Goal: Use online tool/utility: Utilize a website feature to perform a specific function

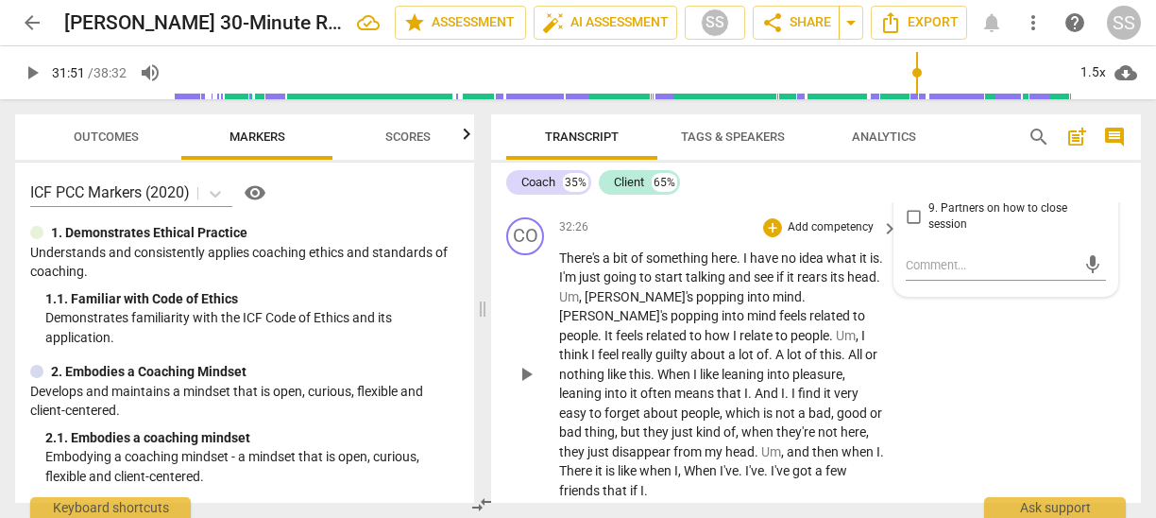
scroll to position [10555, 0]
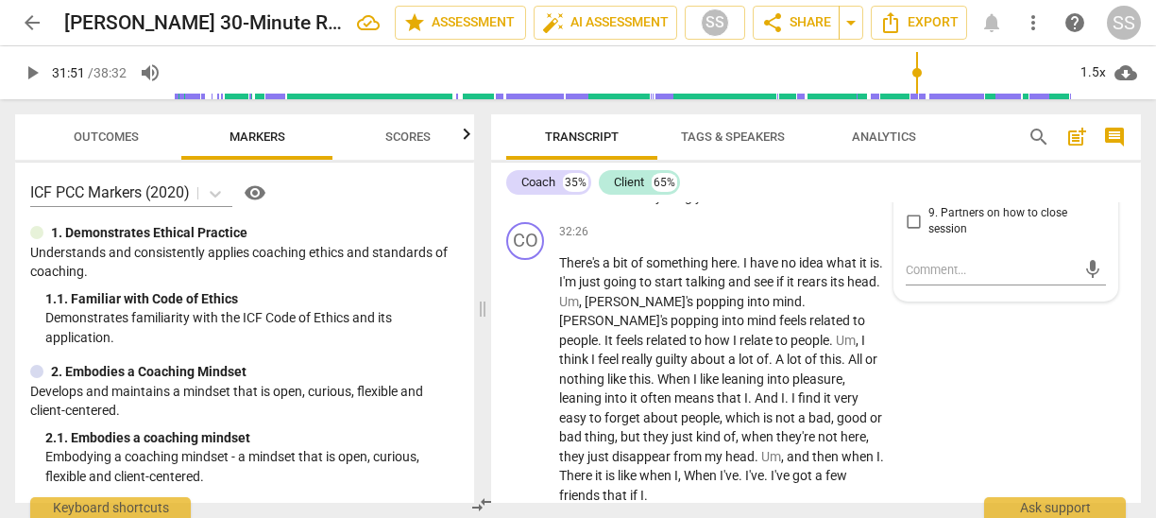
click at [531, 189] on span "play_arrow" at bounding box center [526, 177] width 23 height 23
click at [525, 189] on span "play_arrow" at bounding box center [526, 177] width 23 height 23
click at [525, 189] on span "pause" at bounding box center [526, 177] width 23 height 23
type input "1938"
click at [860, 137] on p "Add competency" at bounding box center [831, 128] width 90 height 17
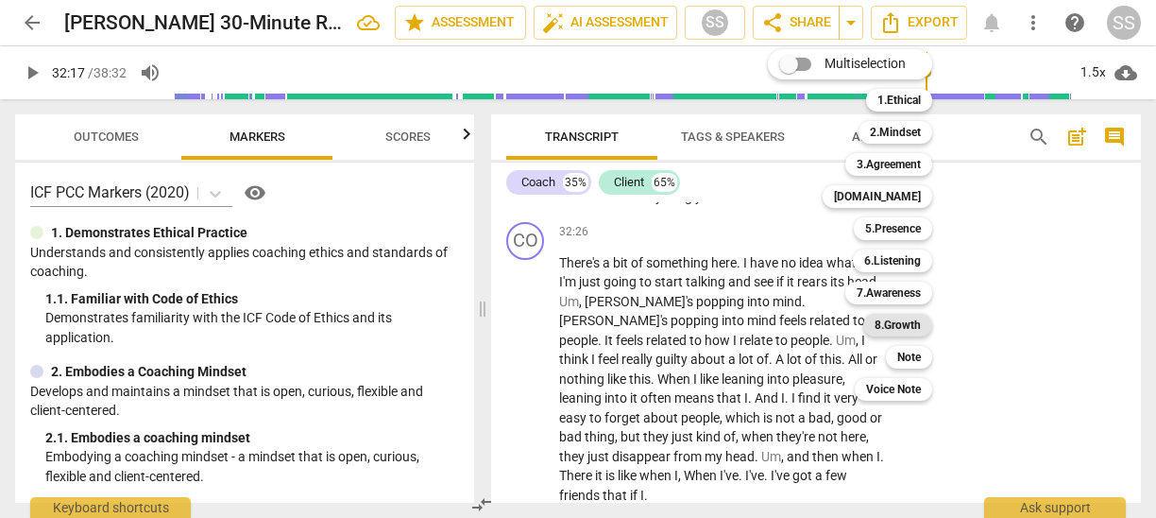
click at [897, 315] on b "8.Growth" at bounding box center [898, 325] width 46 height 23
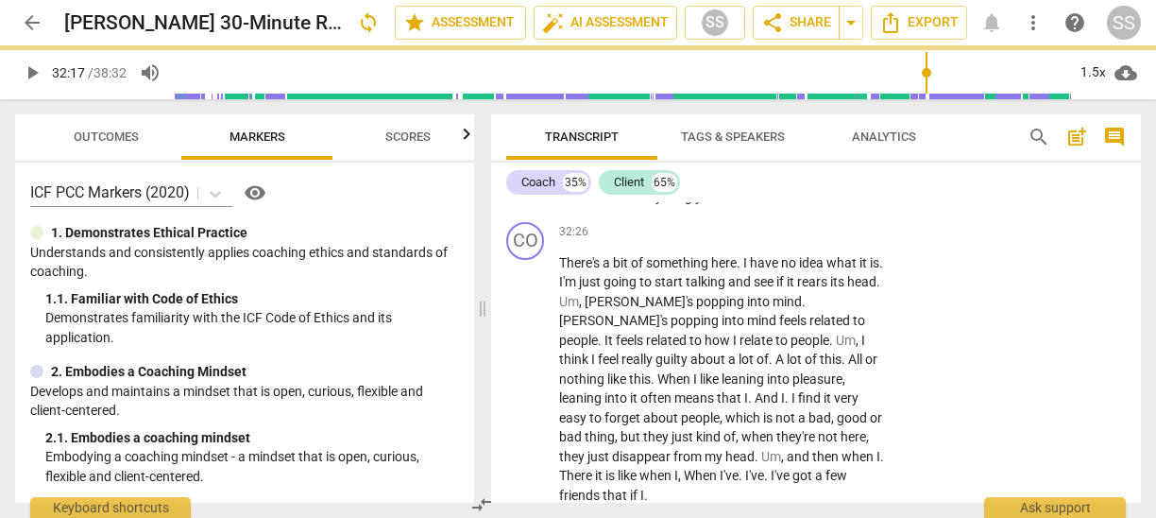
click at [841, 137] on p "Add competency" at bounding box center [831, 128] width 90 height 17
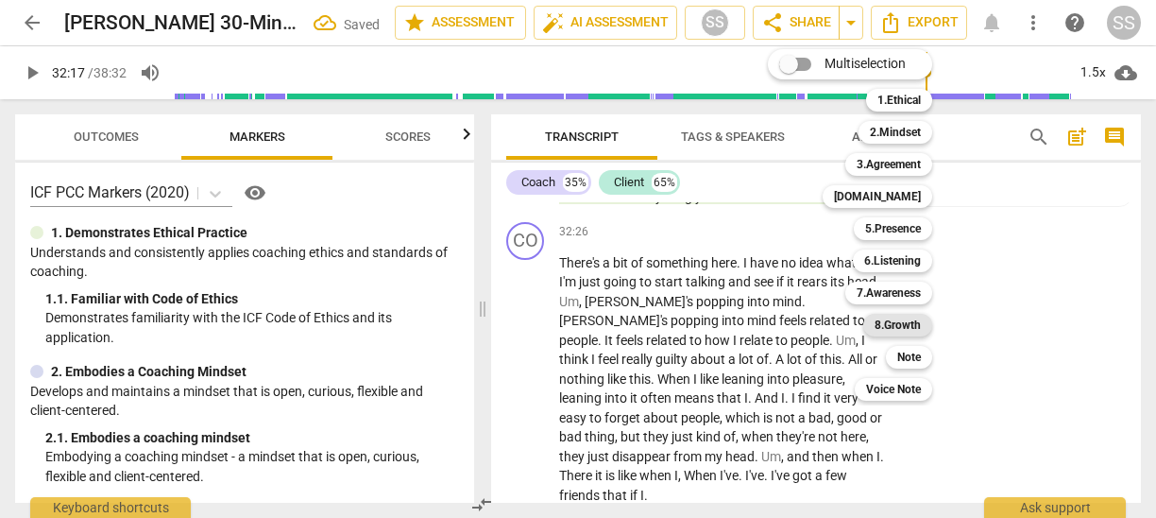
click at [896, 319] on b "8.Growth" at bounding box center [898, 325] width 46 height 23
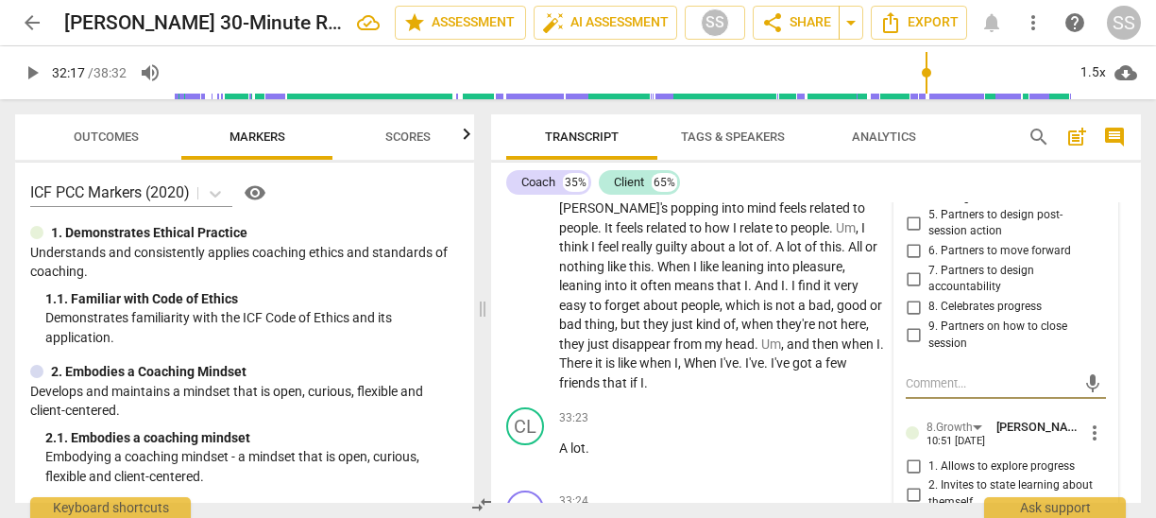
scroll to position [10673, 0]
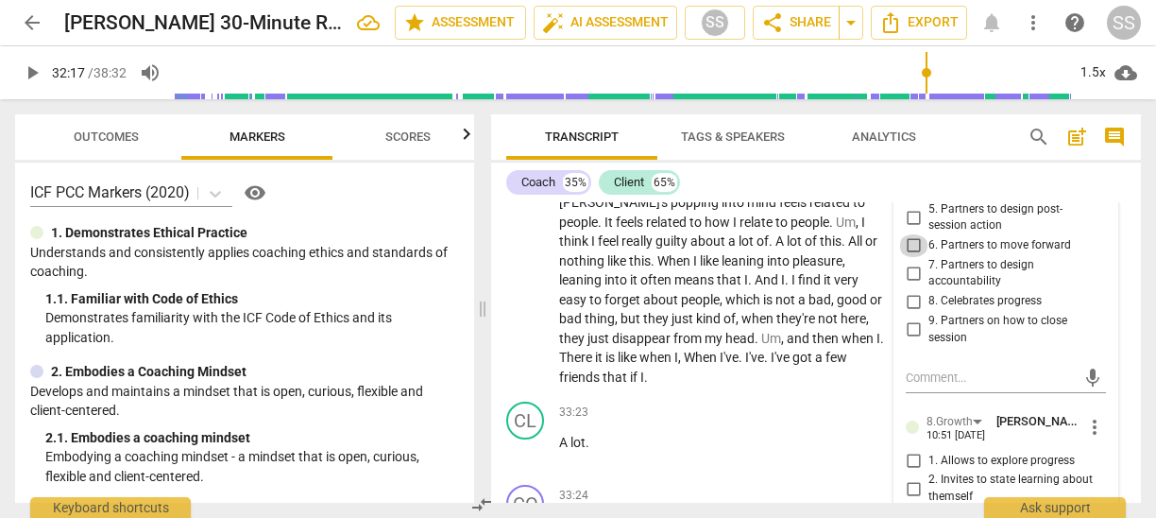
click at [913, 257] on input "6. Partners to move forward" at bounding box center [913, 245] width 30 height 23
checkbox input "true"
click at [523, 272] on span "play_arrow" at bounding box center [526, 260] width 23 height 23
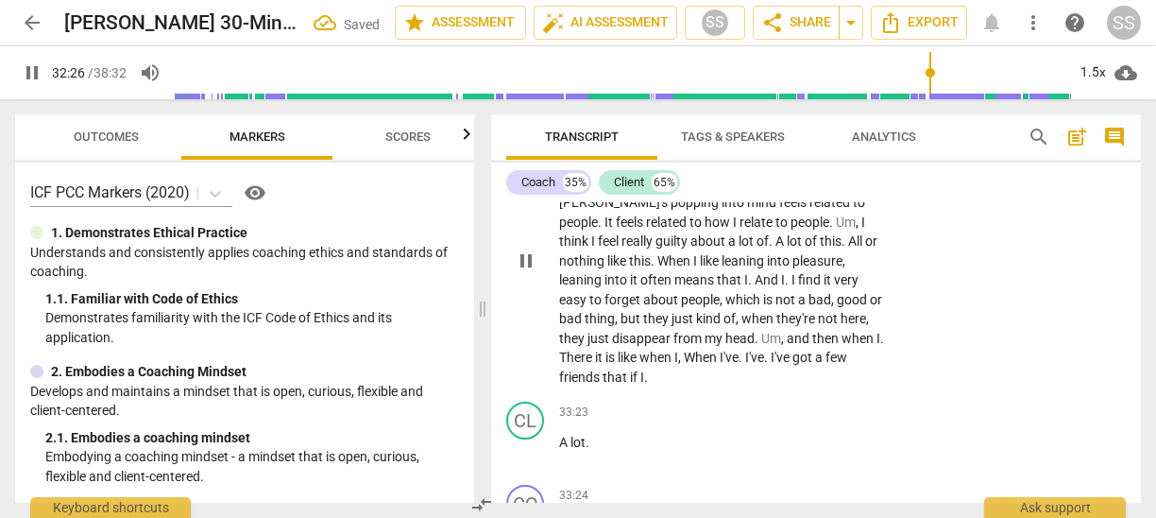
click at [523, 272] on span "pause" at bounding box center [526, 260] width 23 height 23
click at [523, 272] on span "play_arrow" at bounding box center [526, 260] width 23 height 23
click at [523, 272] on span "pause" at bounding box center [526, 260] width 23 height 23
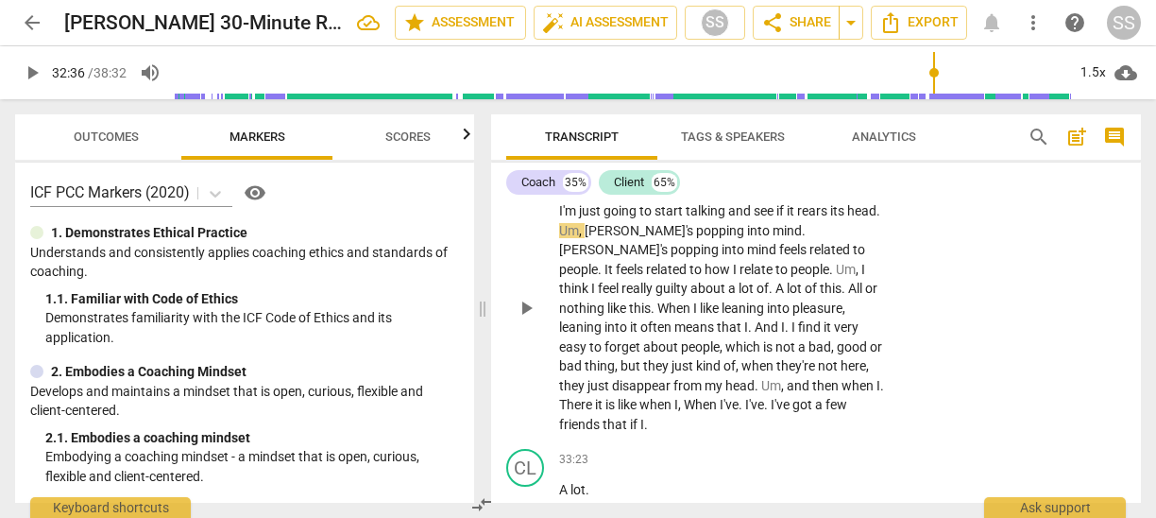
scroll to position [10607, 0]
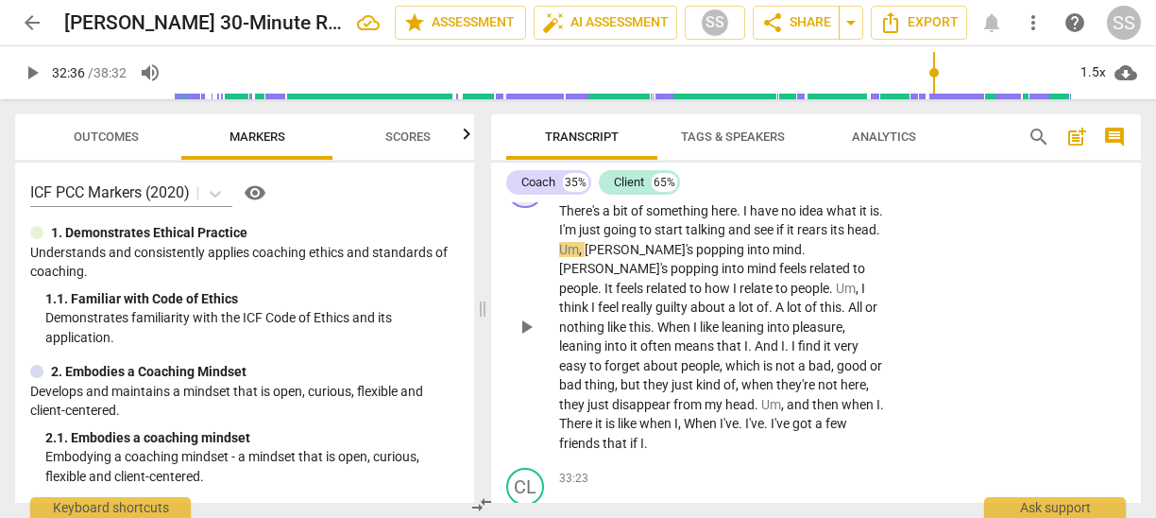
click at [527, 208] on div "CO" at bounding box center [525, 189] width 38 height 38
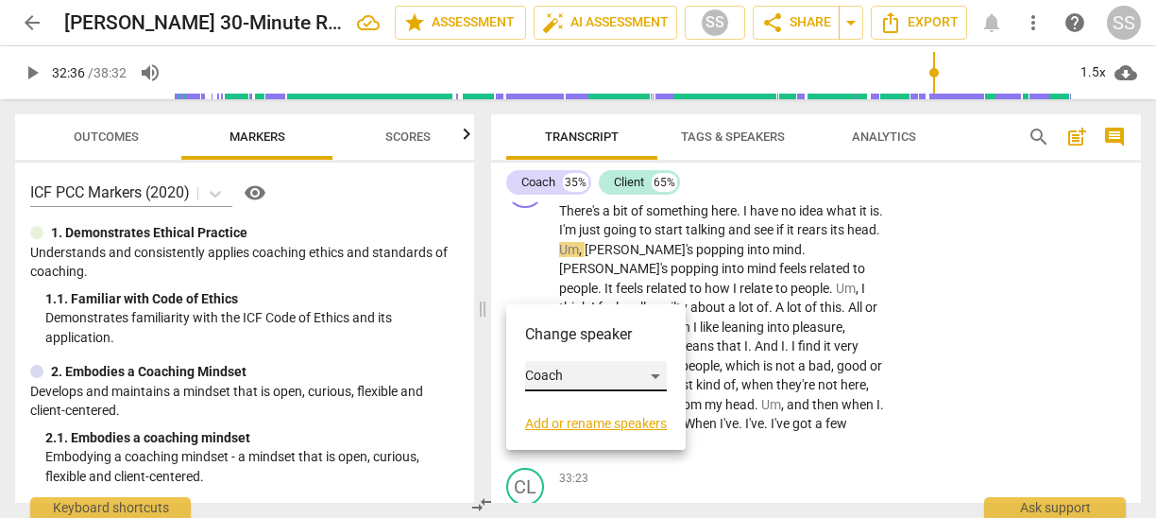
click at [661, 373] on div "Coach" at bounding box center [596, 376] width 142 height 30
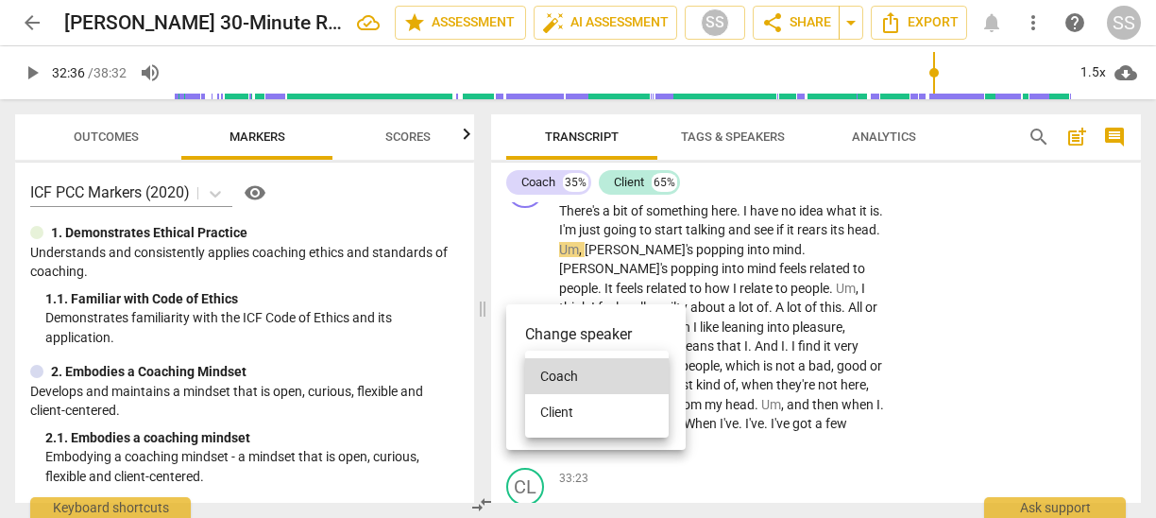
click at [596, 412] on li "Client" at bounding box center [597, 412] width 144 height 36
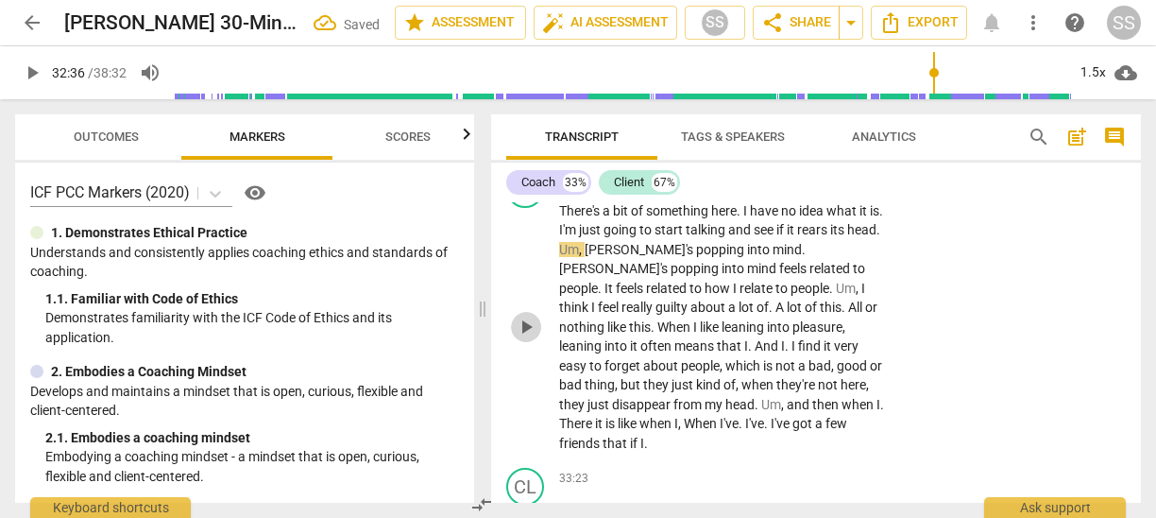
click at [517, 338] on span "play_arrow" at bounding box center [526, 326] width 23 height 23
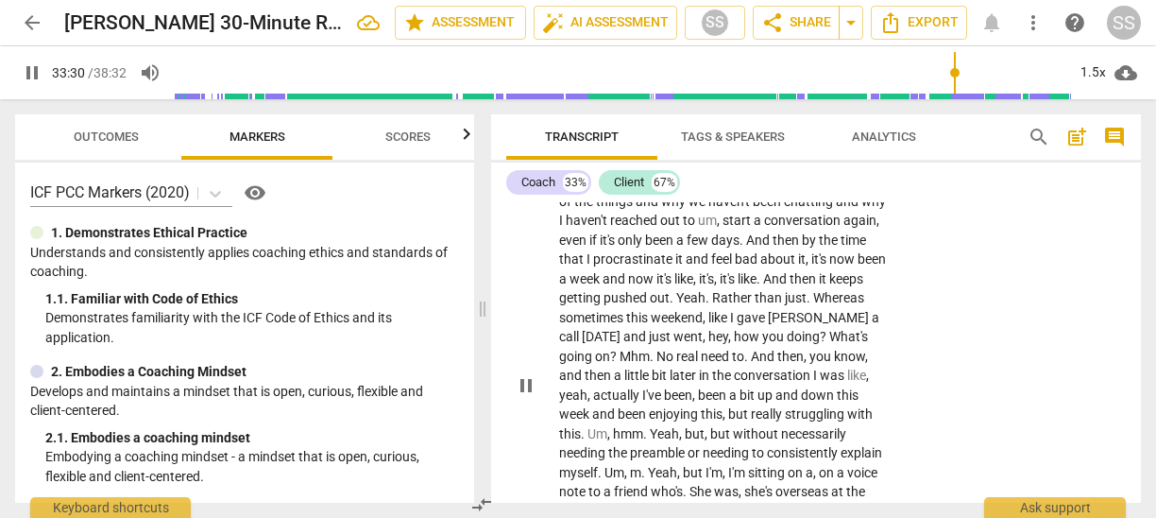
scroll to position [11063, 0]
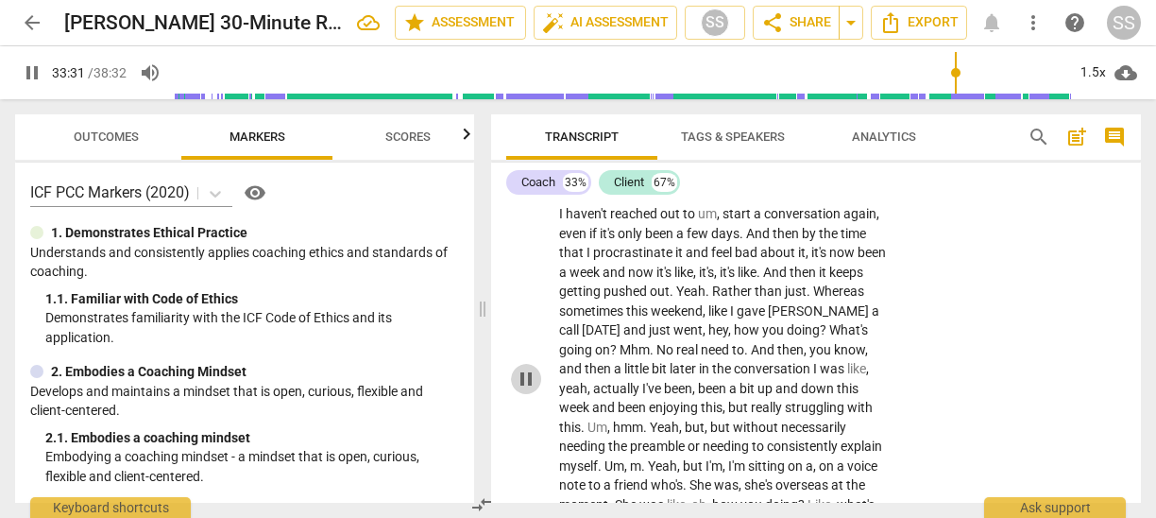
click at [526, 390] on span "pause" at bounding box center [526, 378] width 23 height 23
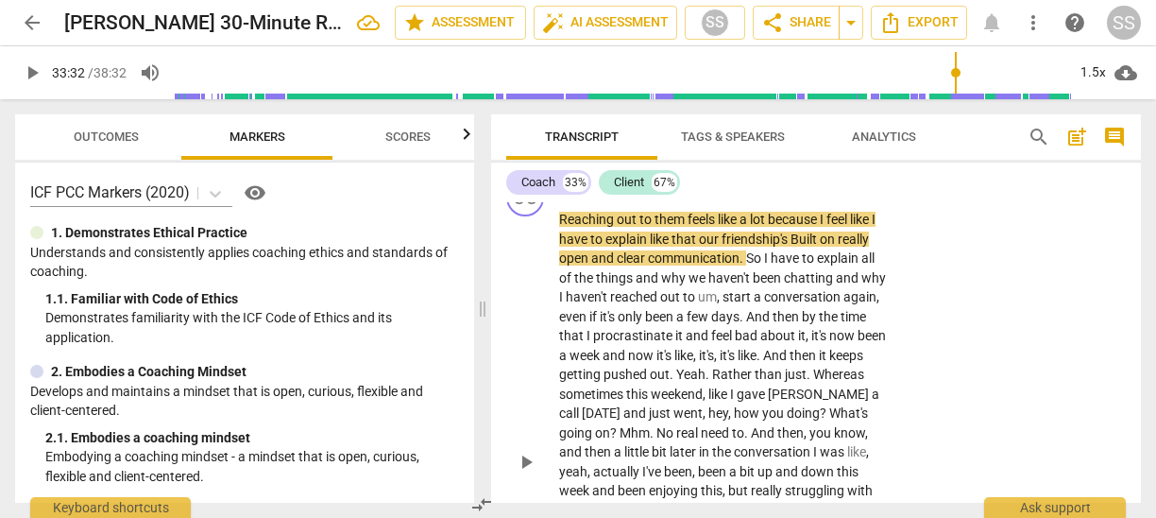
scroll to position [10931, 0]
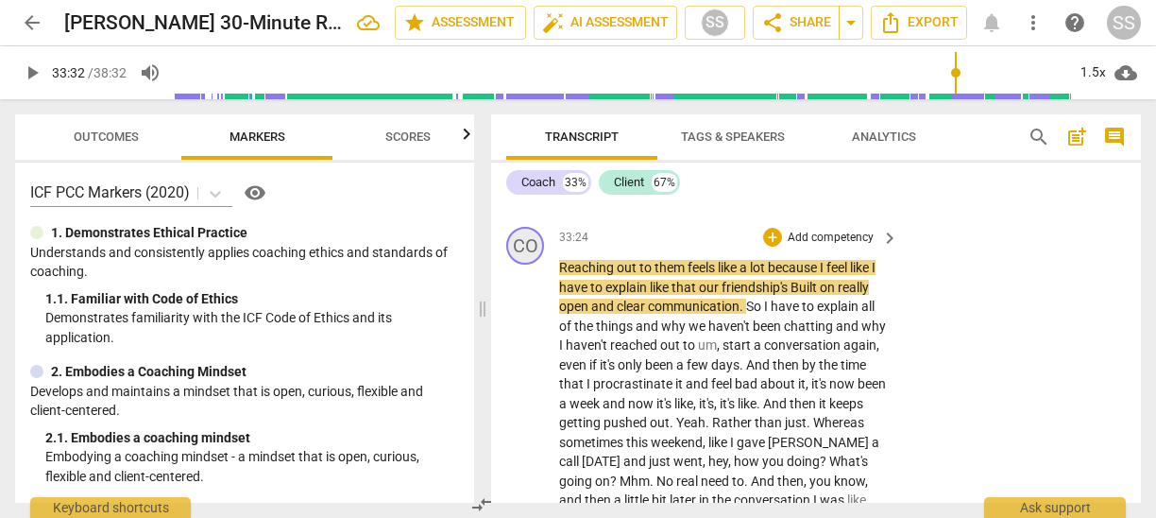
click at [525, 264] on div "CO" at bounding box center [525, 246] width 38 height 38
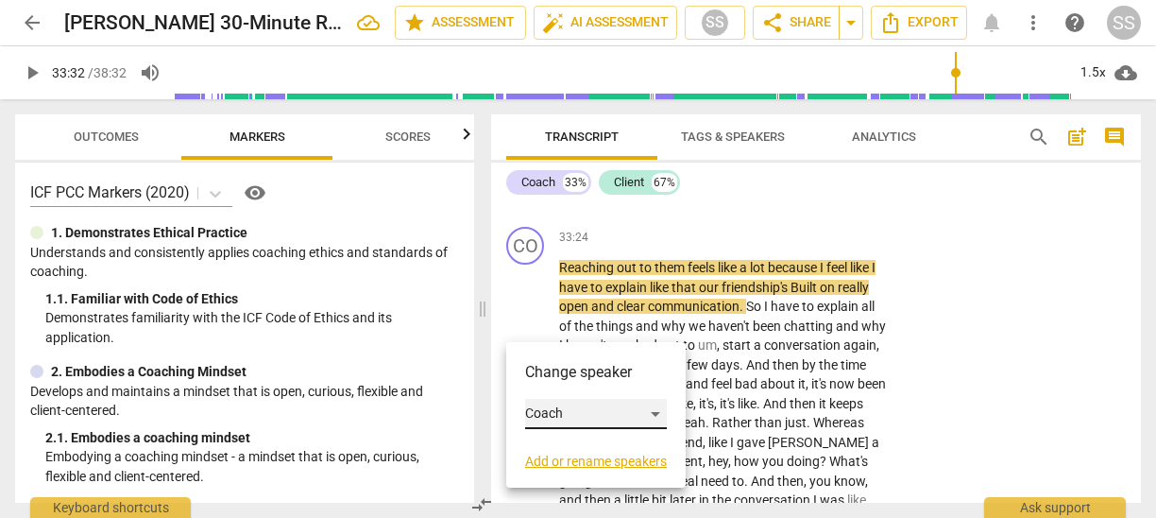
click at [571, 409] on div "Coach" at bounding box center [596, 414] width 142 height 30
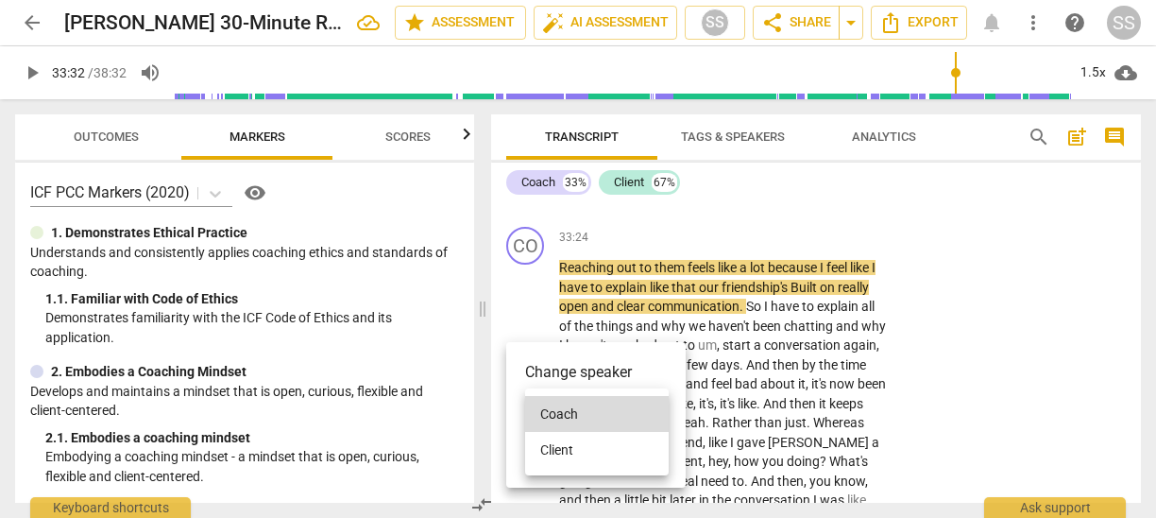
click at [571, 444] on li "Client" at bounding box center [597, 450] width 144 height 36
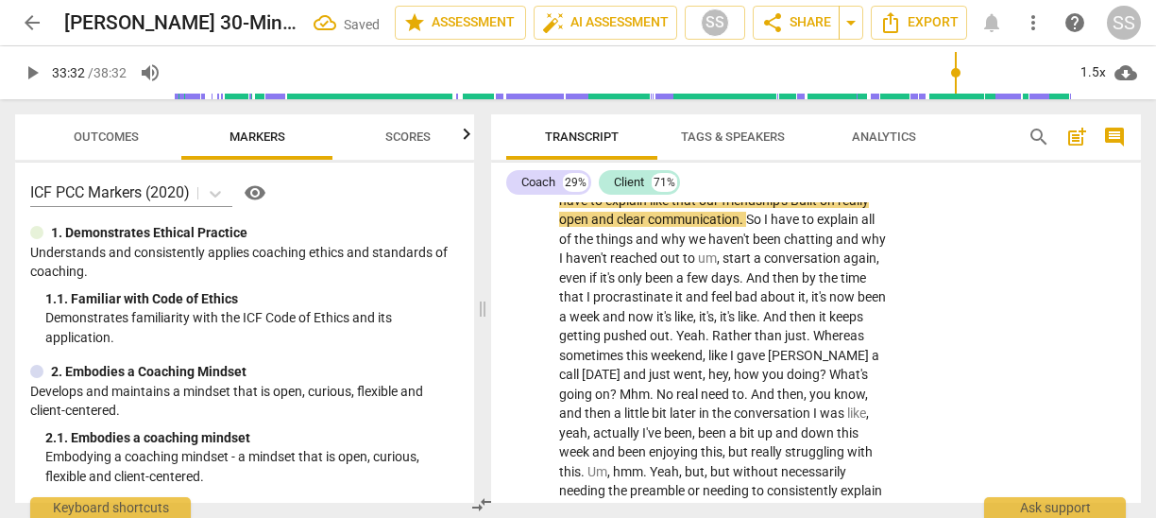
scroll to position [11081, 0]
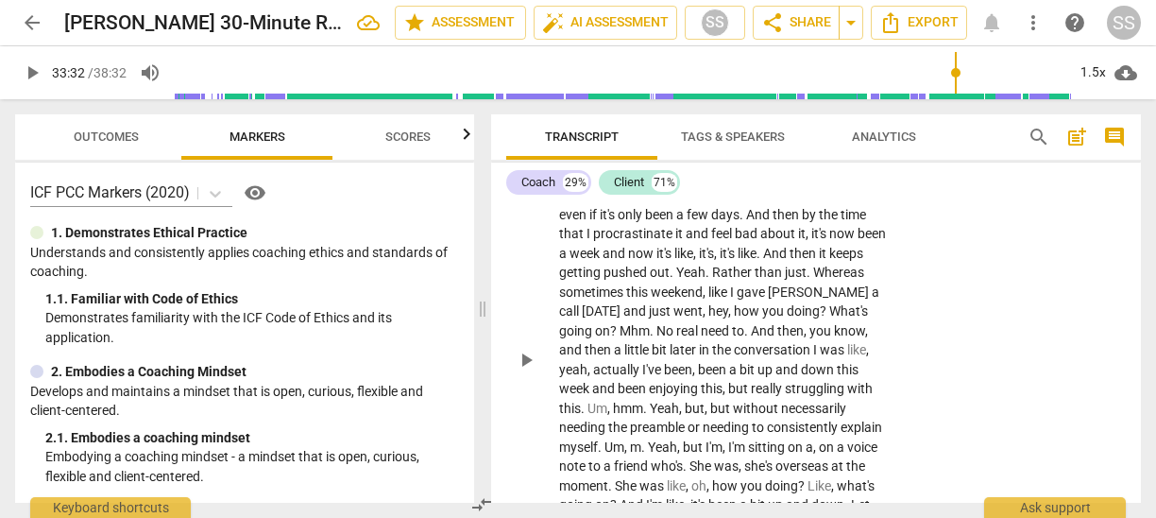
click at [520, 371] on span "play_arrow" at bounding box center [526, 360] width 23 height 23
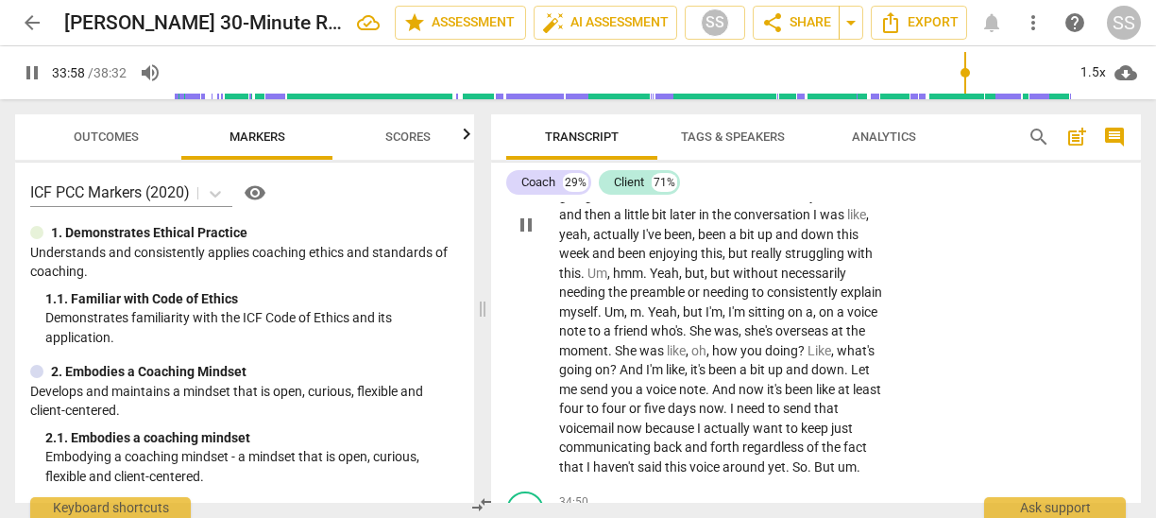
scroll to position [11219, 0]
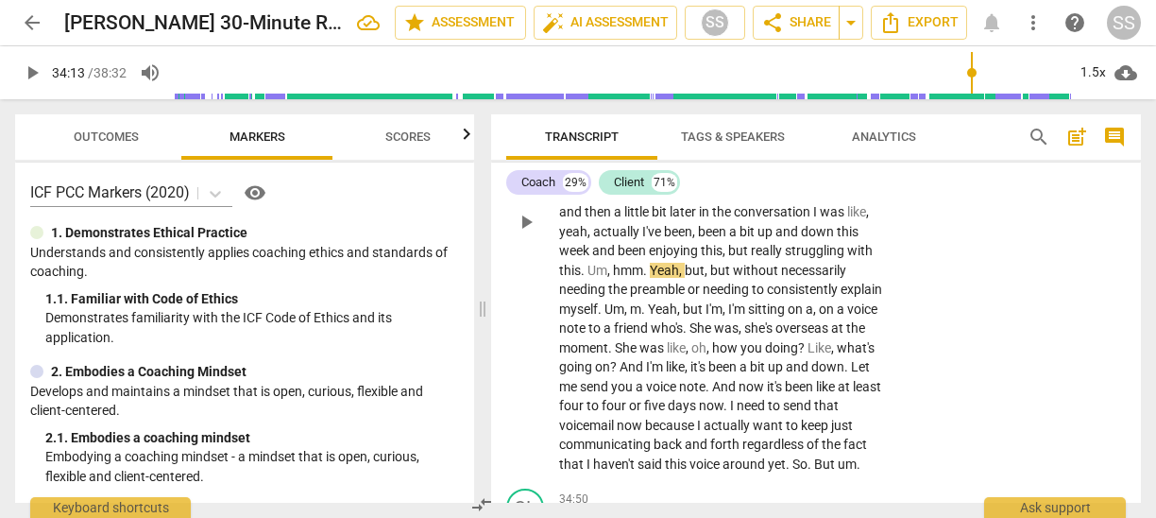
click at [557, 280] on div "play_arrow pause" at bounding box center [535, 221] width 48 height 491
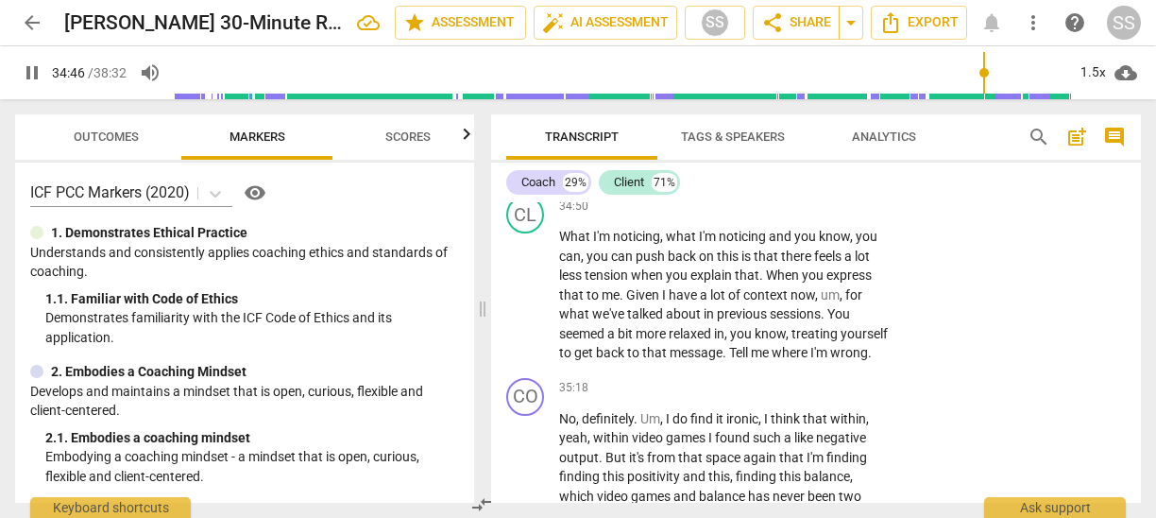
scroll to position [11515, 0]
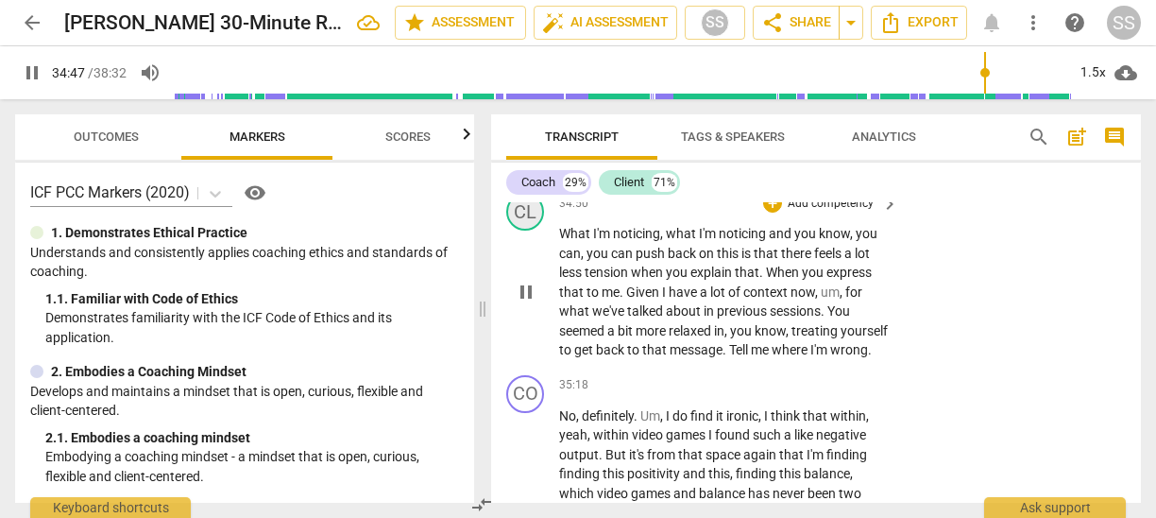
click at [535, 230] on div "CL" at bounding box center [525, 212] width 38 height 38
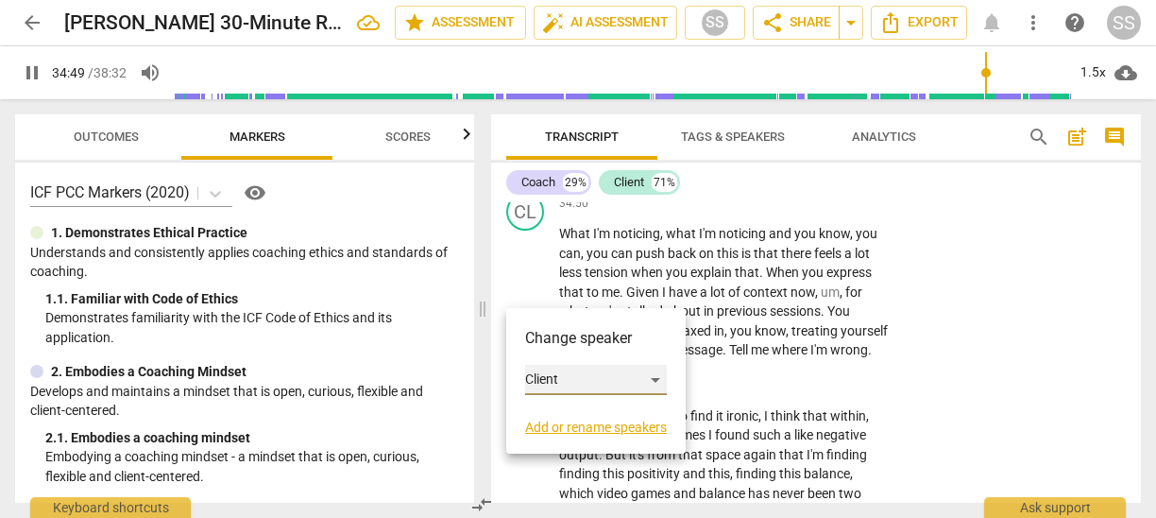
click at [655, 382] on div "Client" at bounding box center [596, 380] width 142 height 30
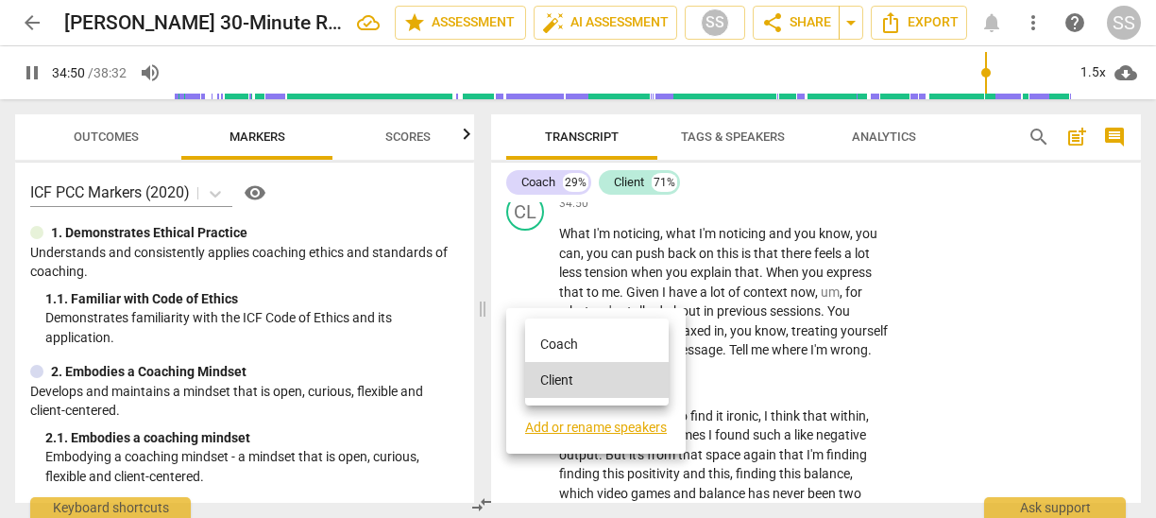
click at [620, 345] on li "Coach" at bounding box center [597, 344] width 144 height 36
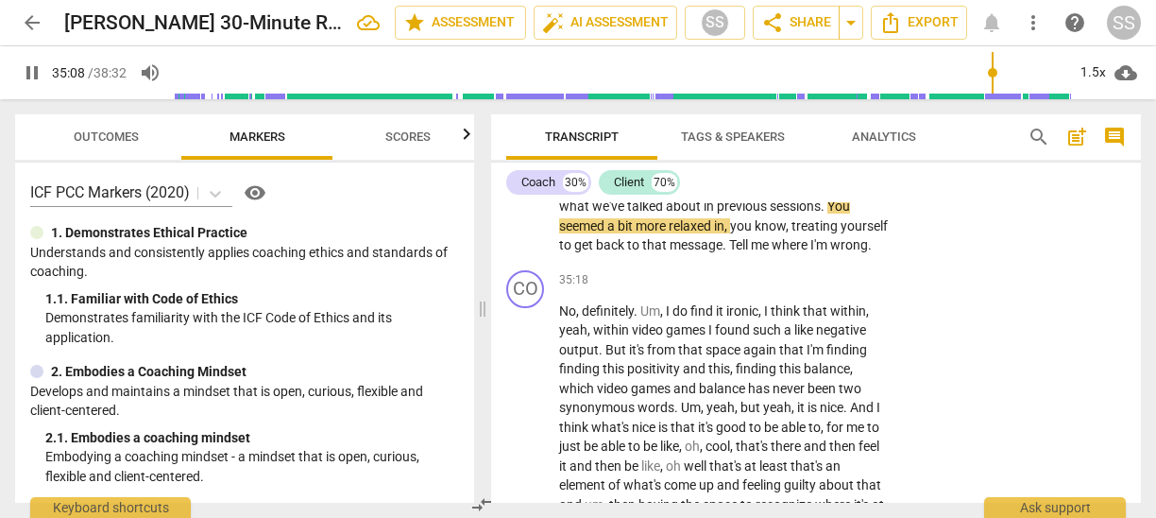
scroll to position [11626, 0]
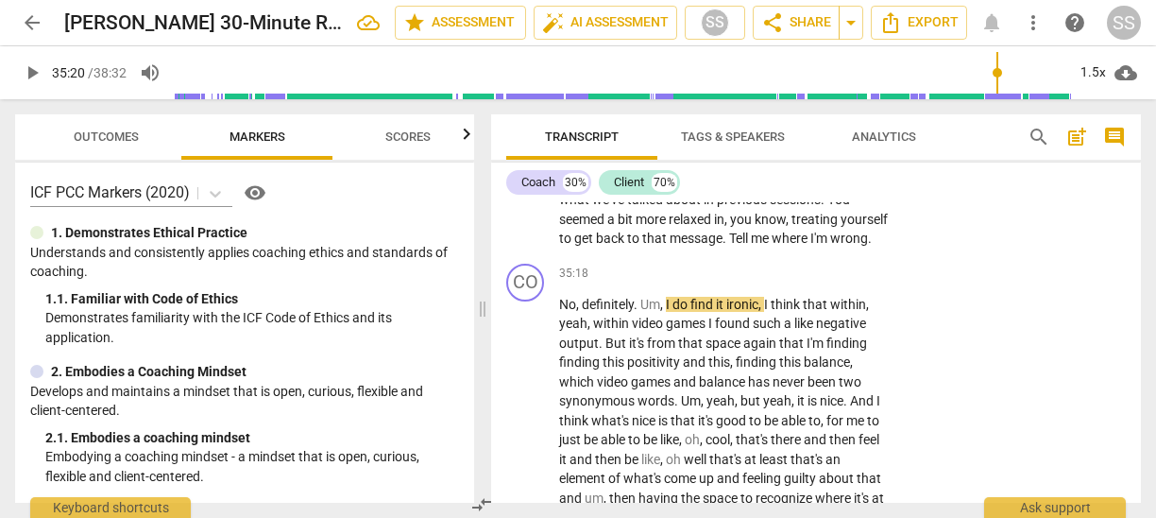
type input "2120"
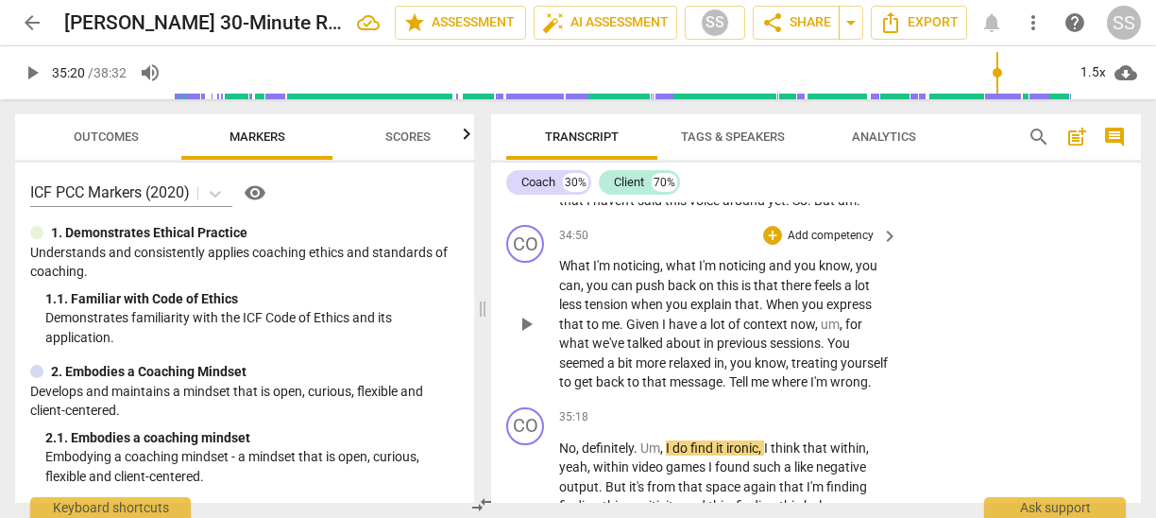
scroll to position [11488, 0]
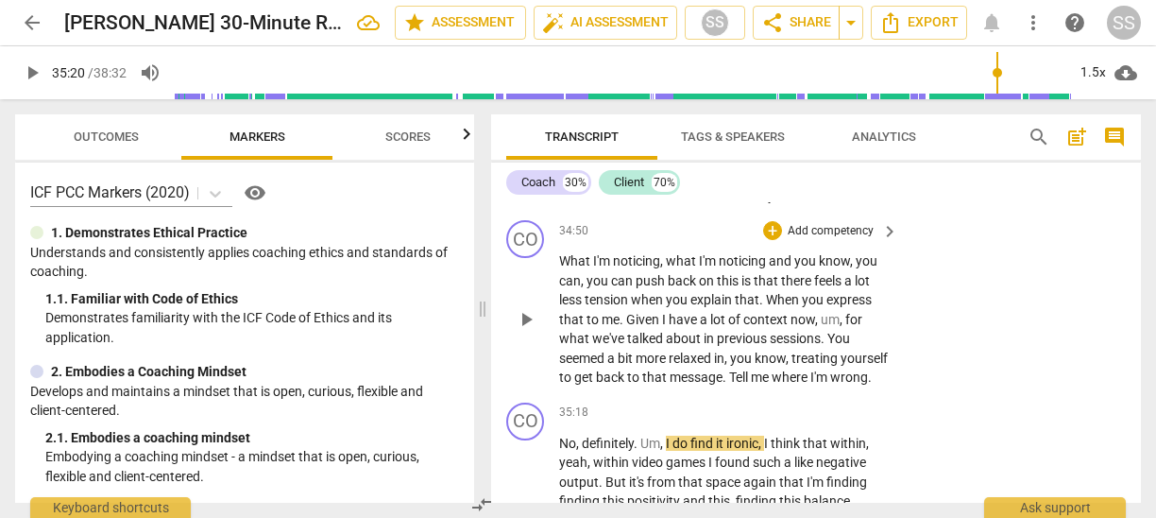
click at [861, 240] on p "Add competency" at bounding box center [831, 231] width 90 height 17
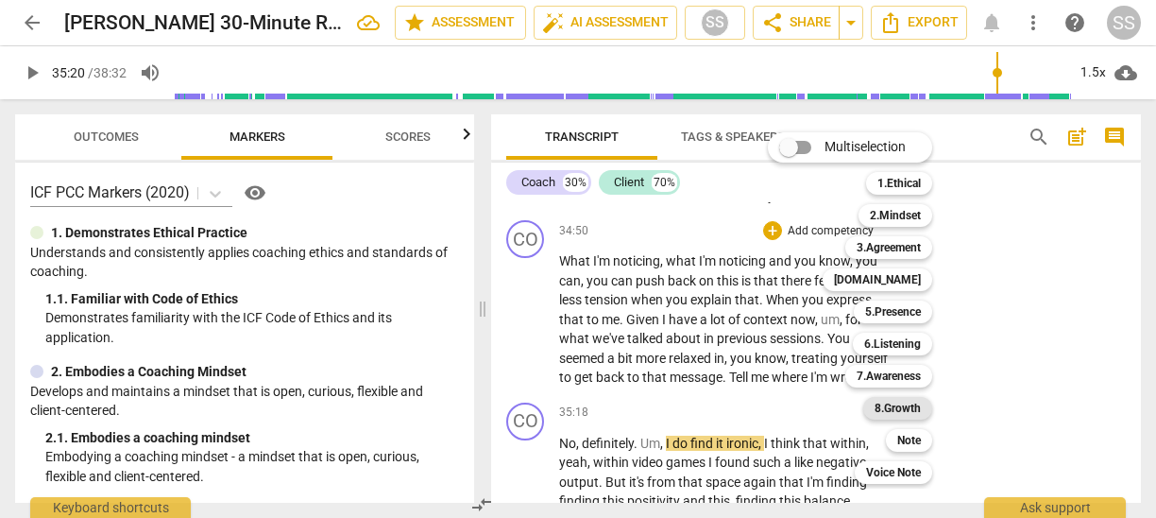
click at [917, 404] on b "8.Growth" at bounding box center [898, 408] width 46 height 23
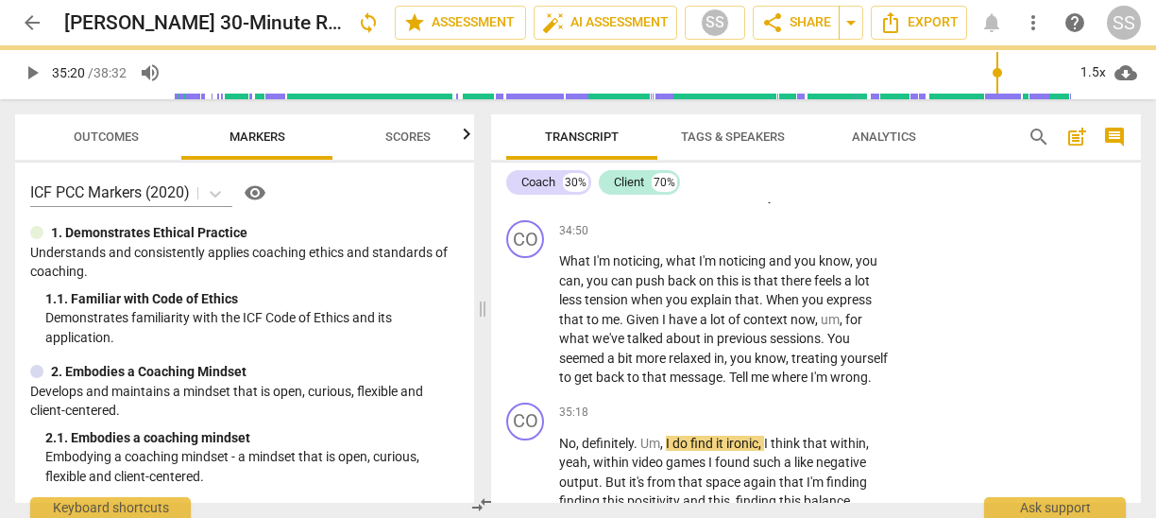
scroll to position [11812, 0]
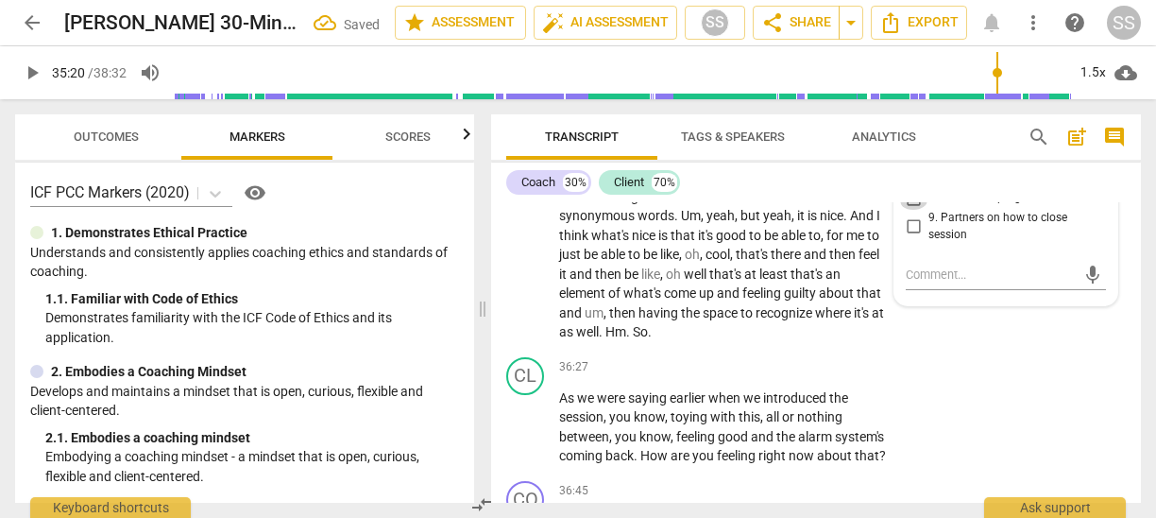
click at [908, 210] on input "8. Celebrates progress" at bounding box center [913, 198] width 30 height 23
checkbox input "true"
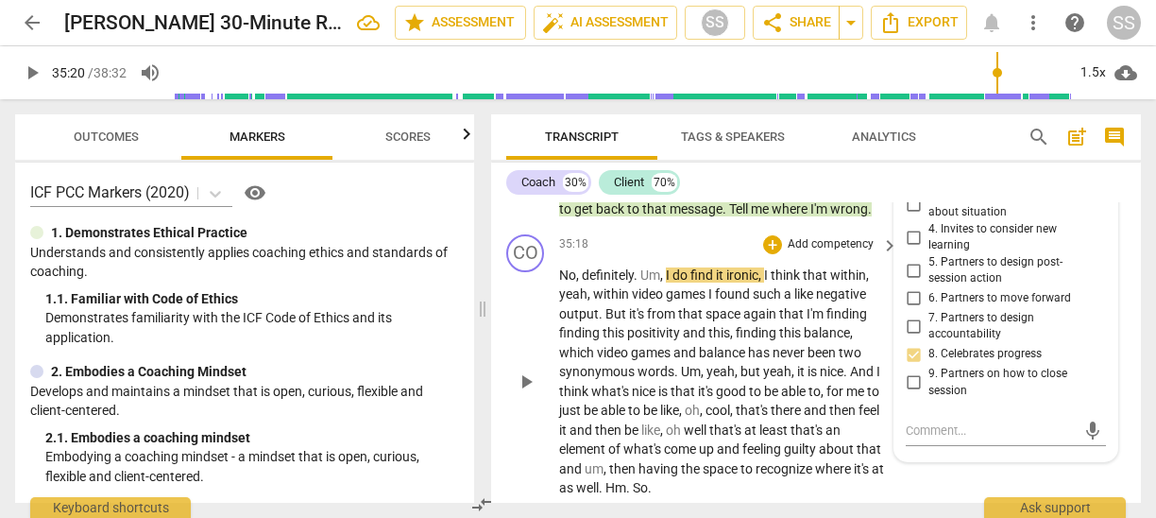
scroll to position [11659, 0]
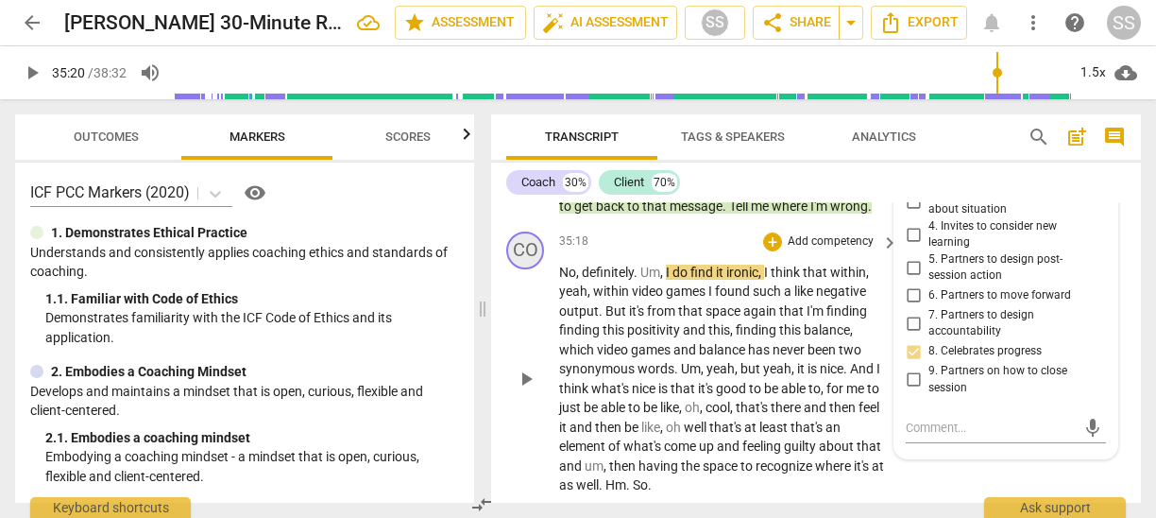
click at [536, 269] on div "CO" at bounding box center [525, 250] width 38 height 38
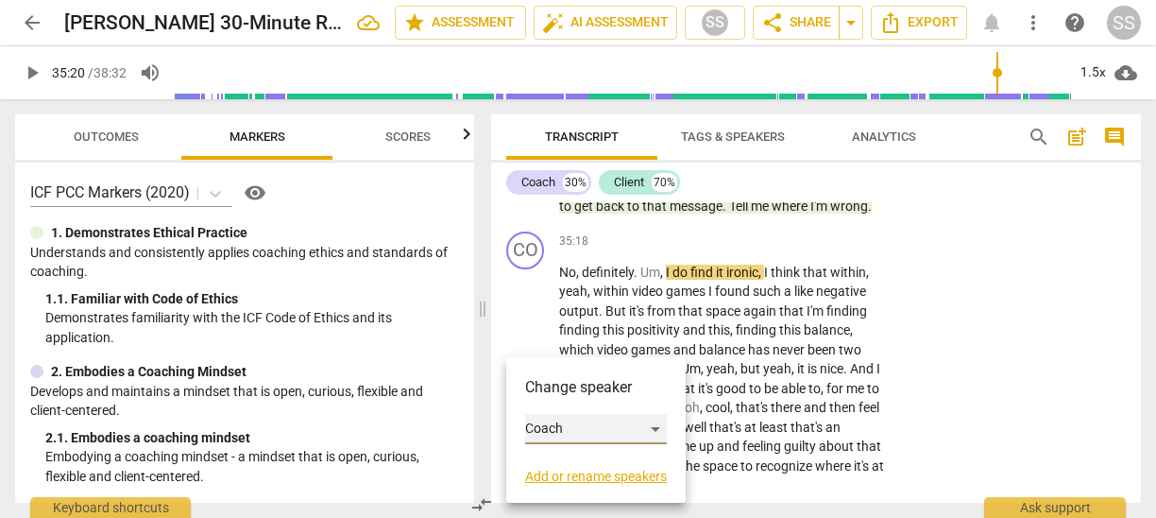
click at [655, 430] on div "Coach" at bounding box center [596, 429] width 142 height 30
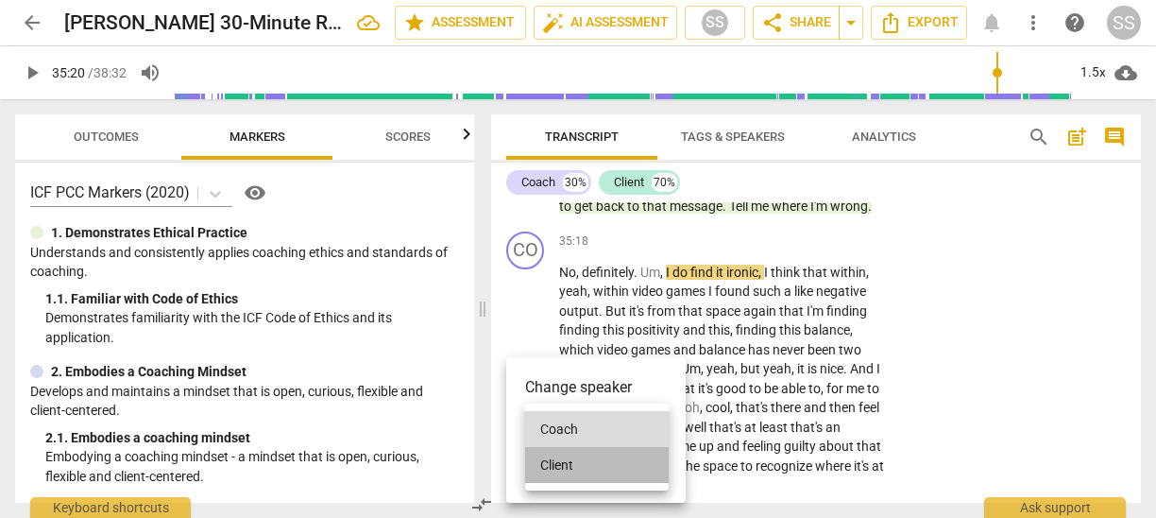
click at [612, 467] on li "Client" at bounding box center [597, 465] width 144 height 36
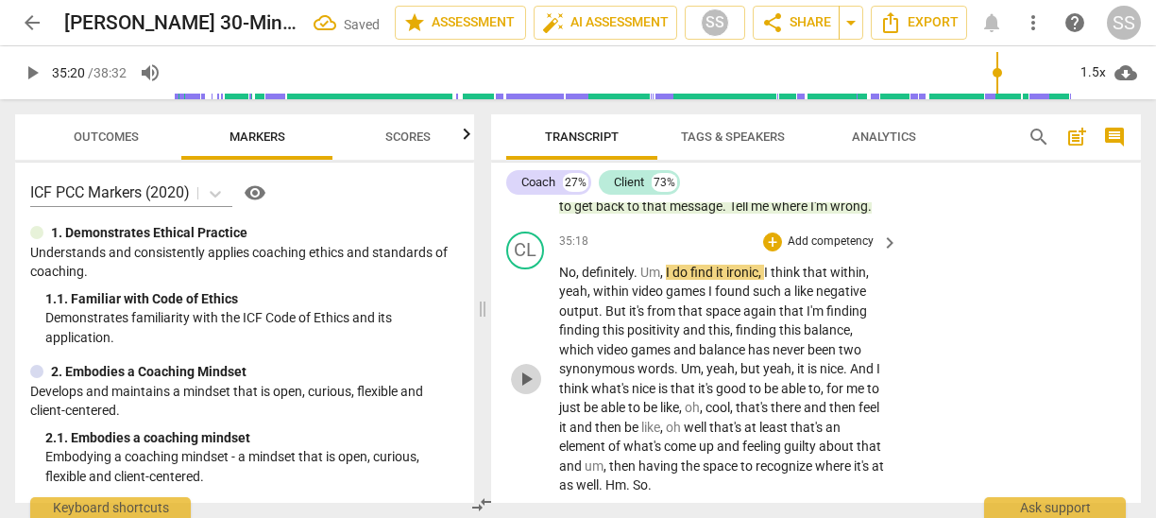
click at [526, 390] on span "play_arrow" at bounding box center [526, 378] width 23 height 23
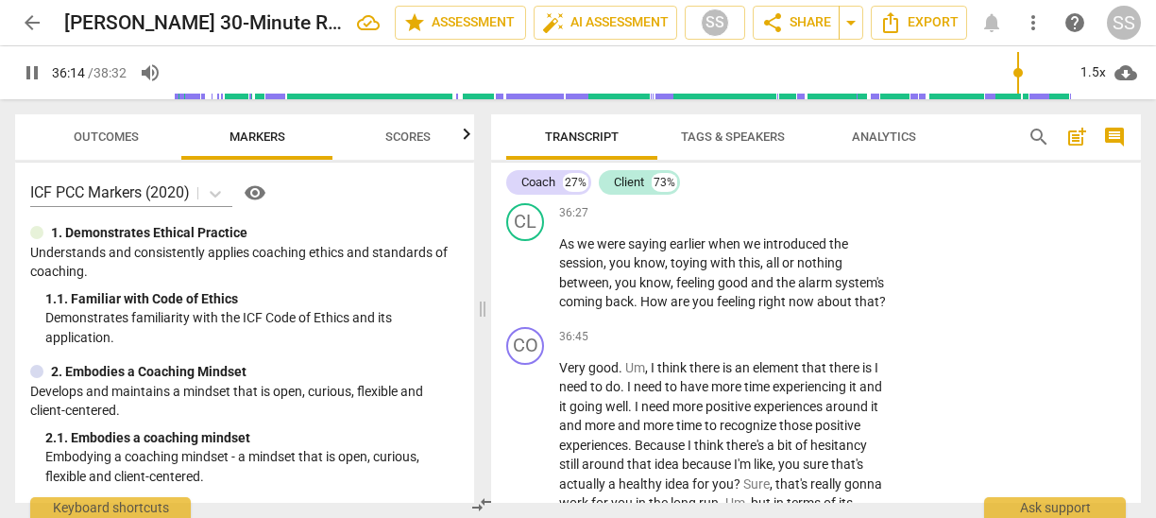
scroll to position [11966, 0]
click at [527, 283] on span "pause" at bounding box center [526, 272] width 23 height 23
click at [524, 240] on div "CL" at bounding box center [525, 221] width 38 height 38
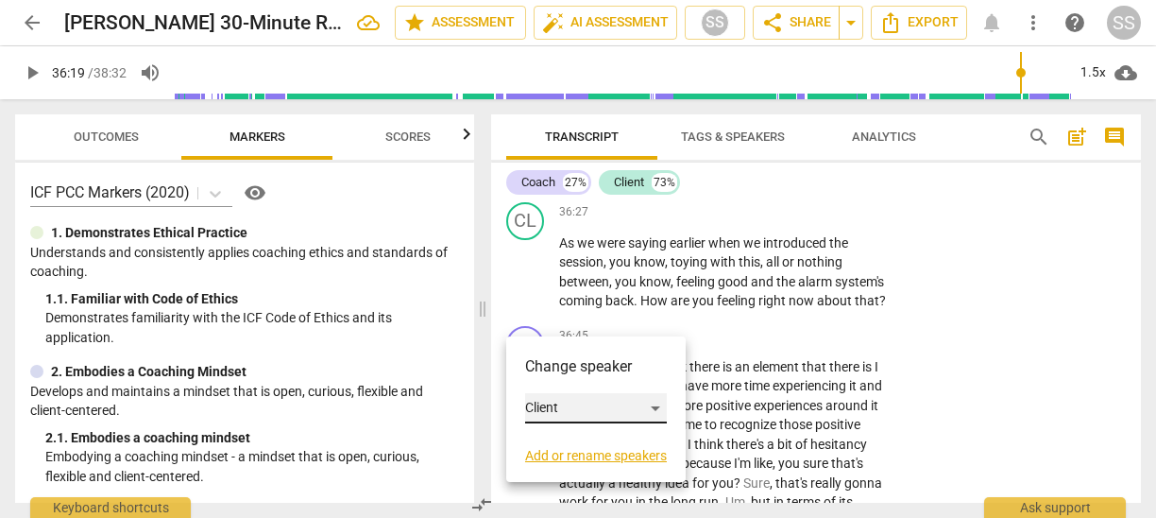
click at [656, 400] on div "Client" at bounding box center [596, 408] width 142 height 30
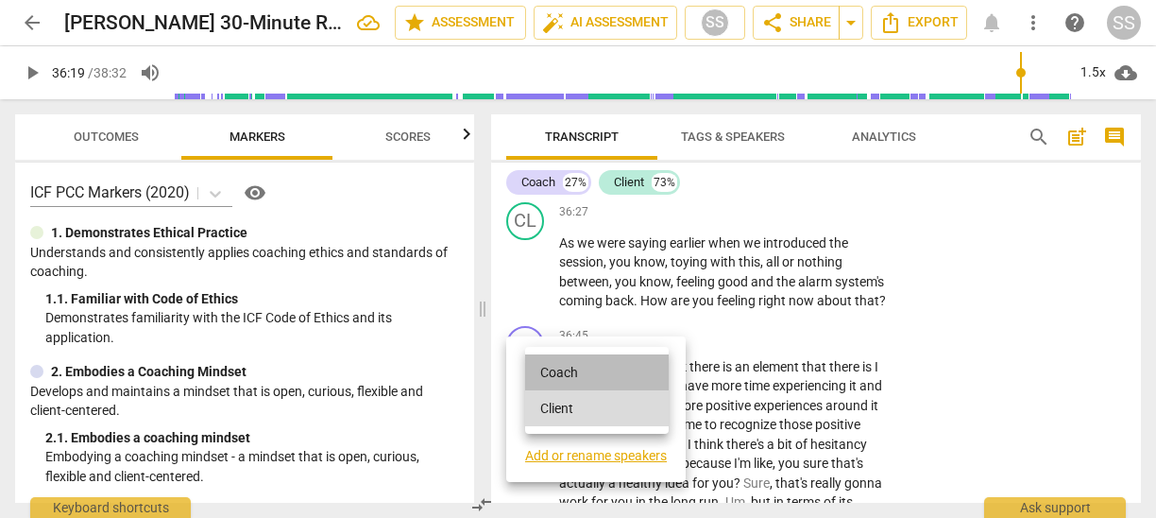
click at [627, 370] on li "Coach" at bounding box center [597, 372] width 144 height 36
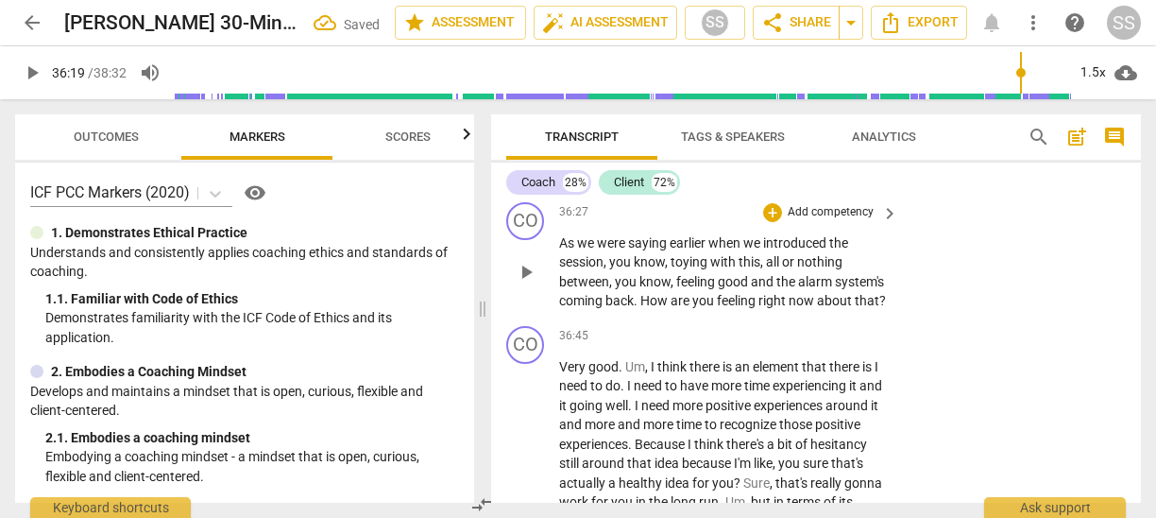
click at [530, 283] on span "play_arrow" at bounding box center [526, 272] width 23 height 23
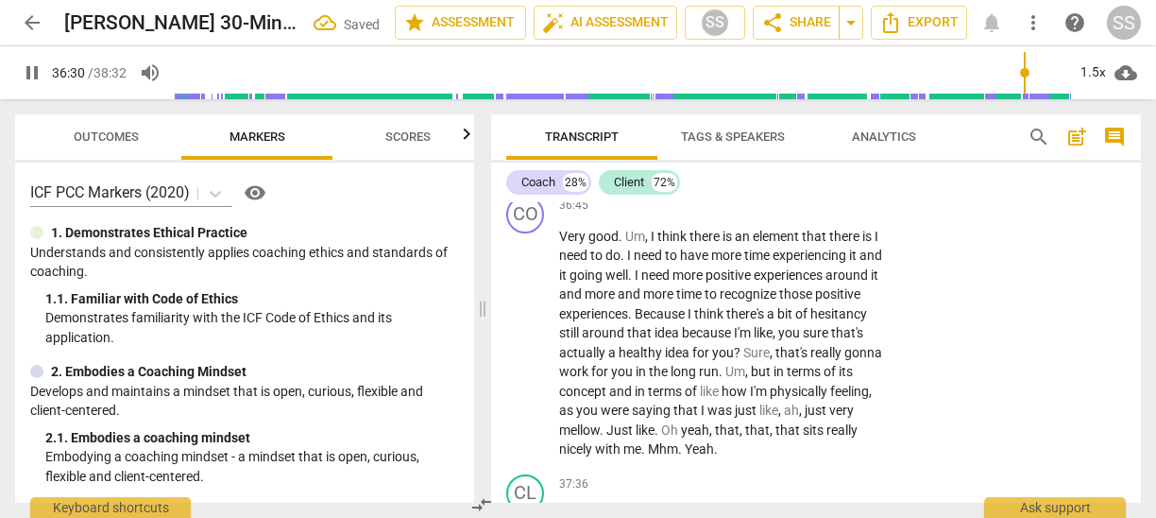
scroll to position [12099, 0]
click at [531, 151] on span "pause" at bounding box center [526, 139] width 23 height 23
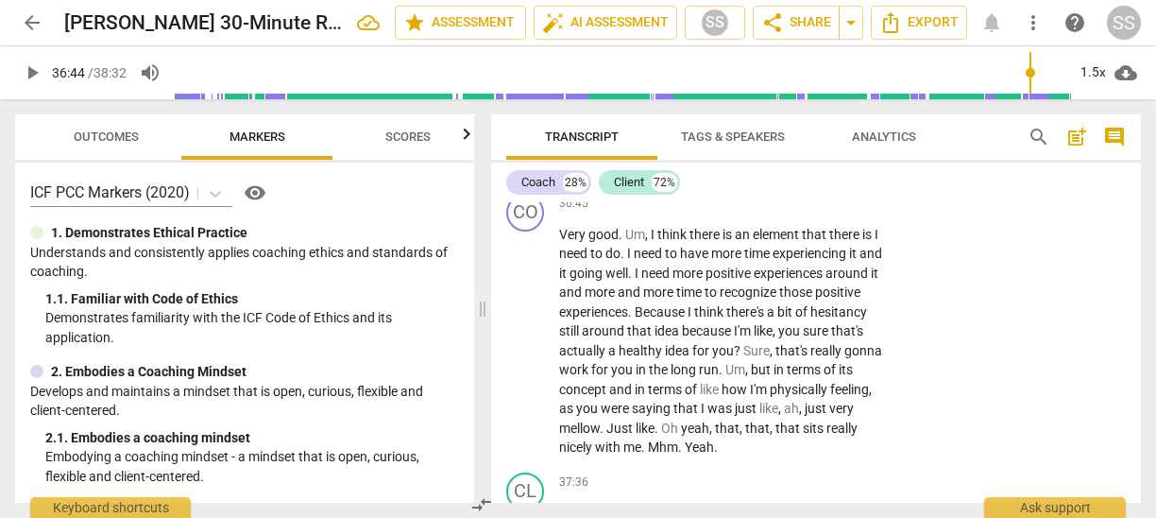
type input "2204"
click at [826, 137] on span "nothing" at bounding box center [819, 129] width 45 height 15
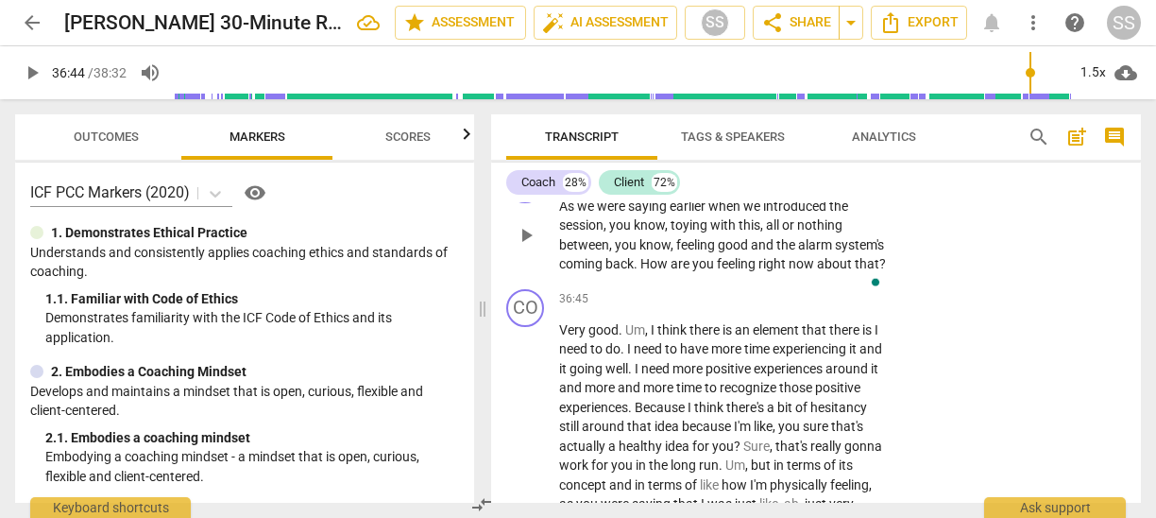
scroll to position [12000, 0]
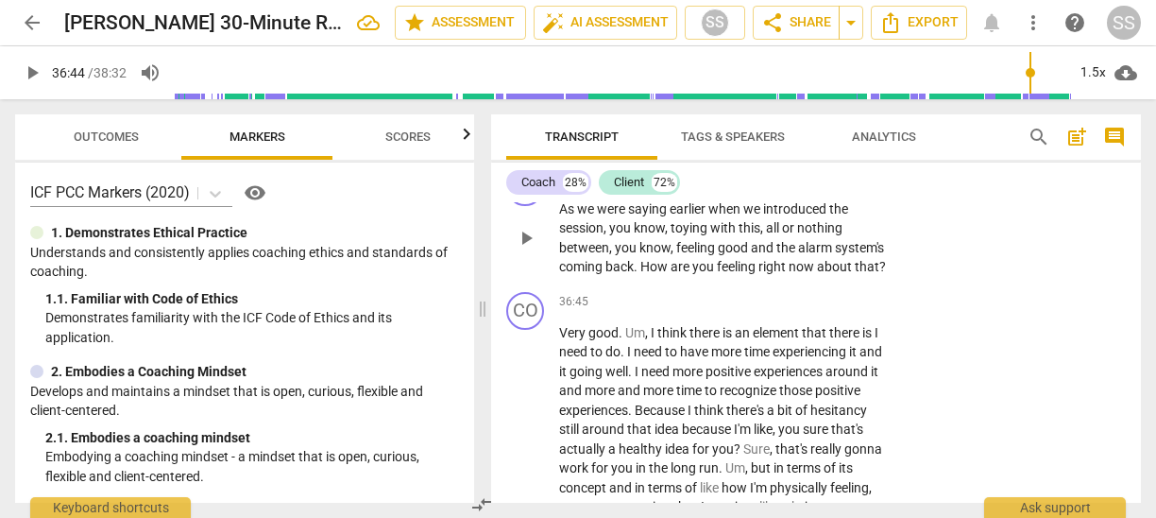
click at [833, 187] on p "Add competency" at bounding box center [831, 178] width 90 height 17
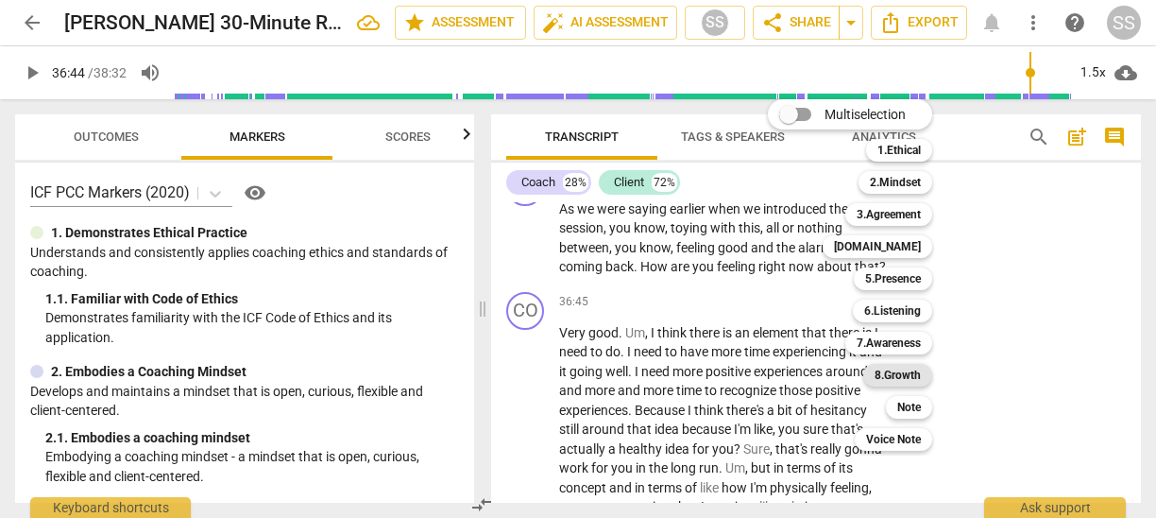
click at [904, 376] on b "8.Growth" at bounding box center [898, 375] width 46 height 23
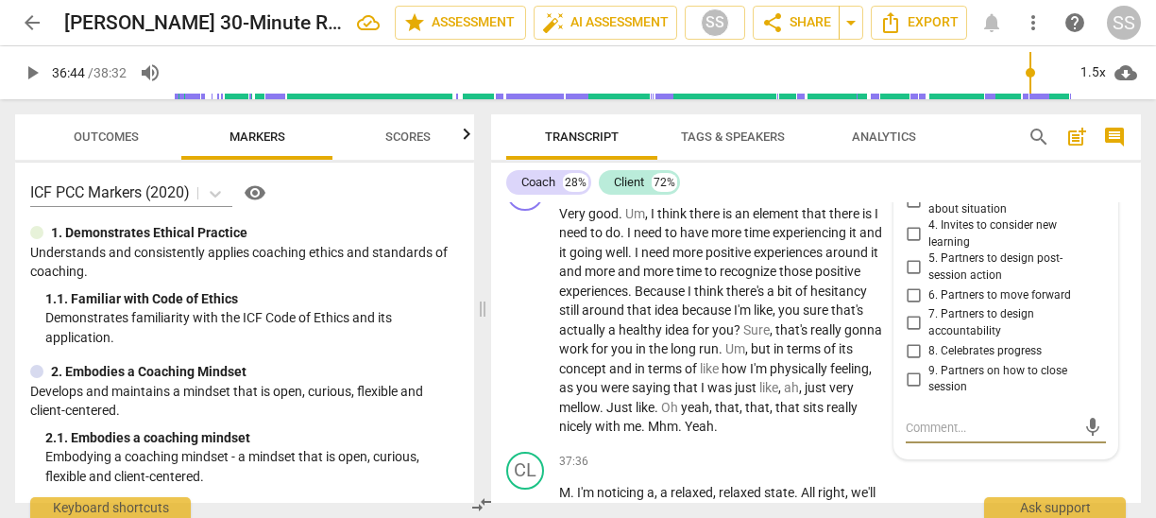
scroll to position [12115, 0]
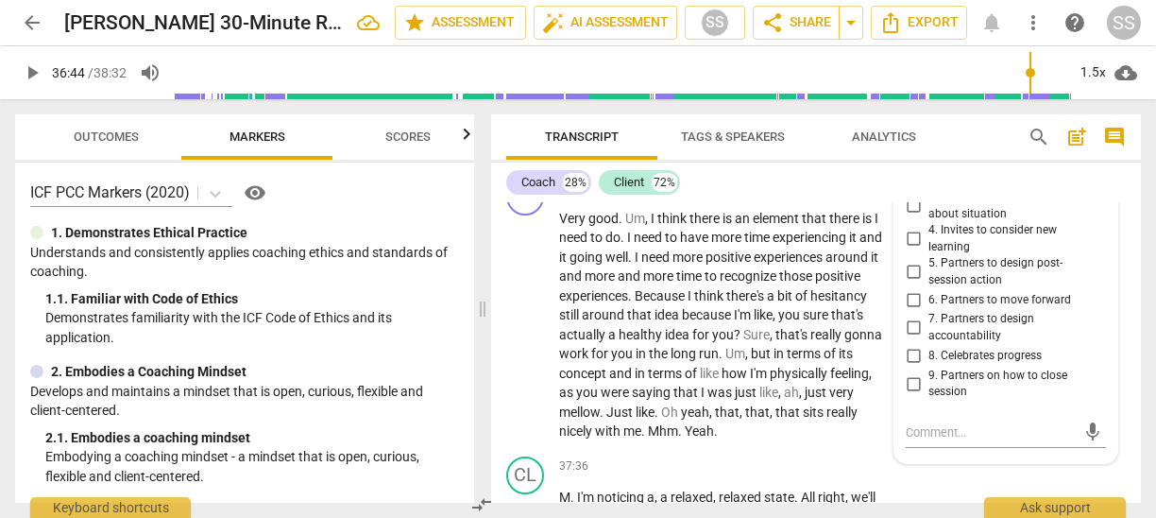
click at [913, 156] on input "1. Allows to explore progress" at bounding box center [913, 144] width 30 height 23
checkbox input "true"
click at [753, 162] on p "As we were saying earlier when we introduced the session , you know , toying wi…" at bounding box center [724, 123] width 330 height 77
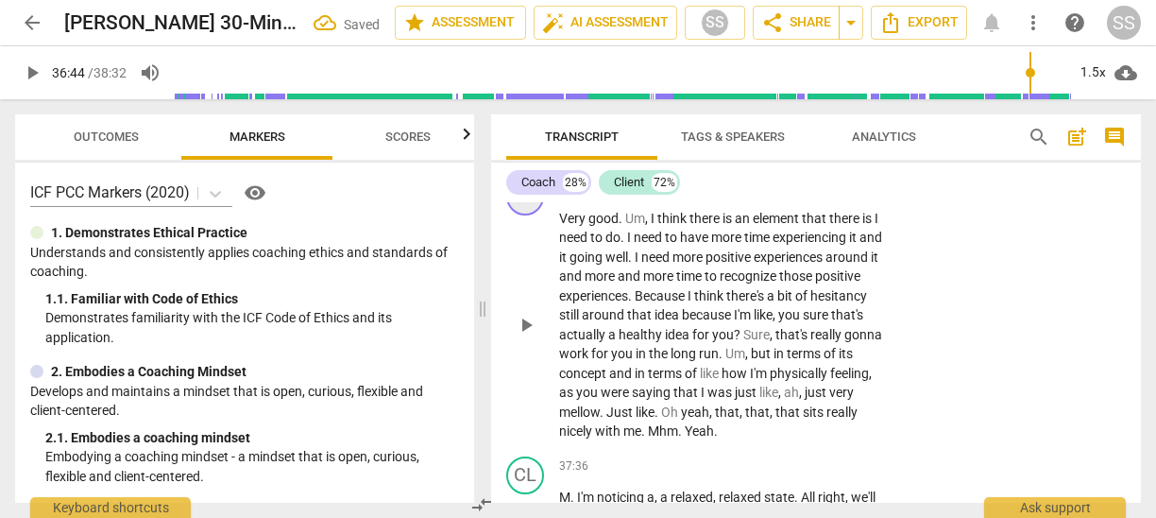
click at [531, 215] on div "CO" at bounding box center [525, 197] width 38 height 38
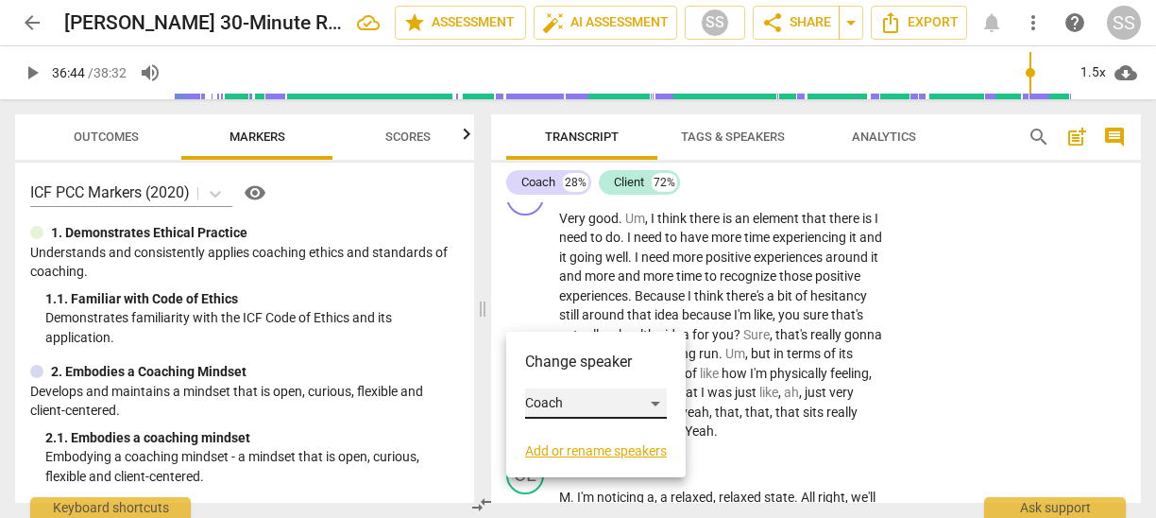
click at [646, 399] on div "Coach" at bounding box center [596, 403] width 142 height 30
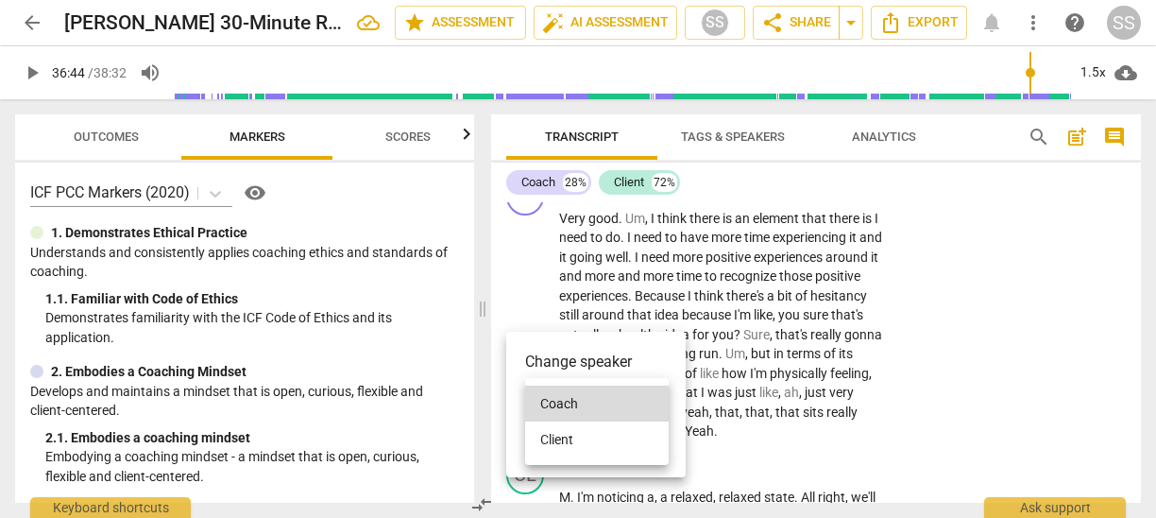
click at [619, 436] on li "Client" at bounding box center [597, 439] width 144 height 36
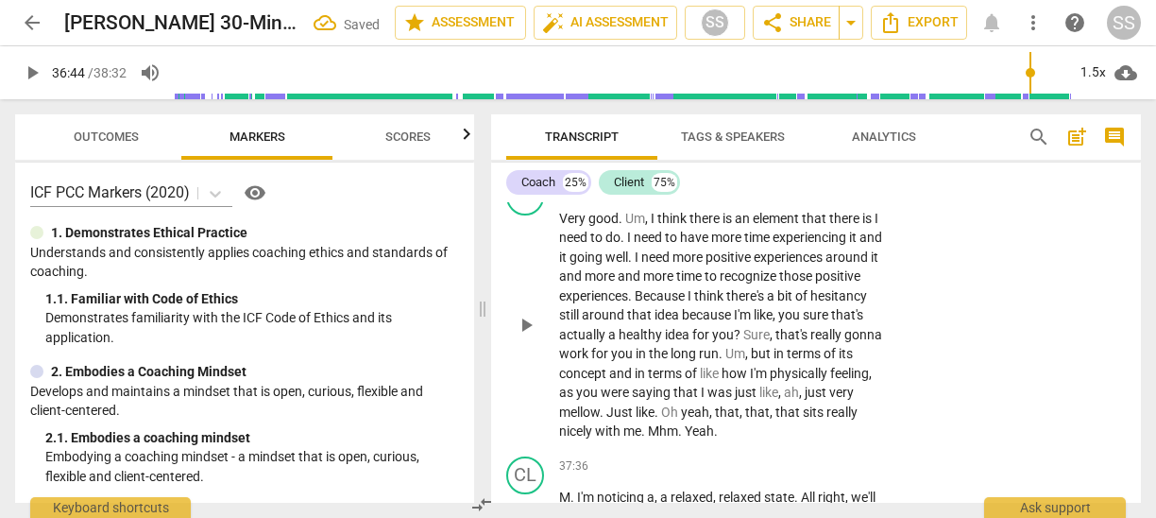
click at [526, 336] on span "play_arrow" at bounding box center [526, 325] width 23 height 23
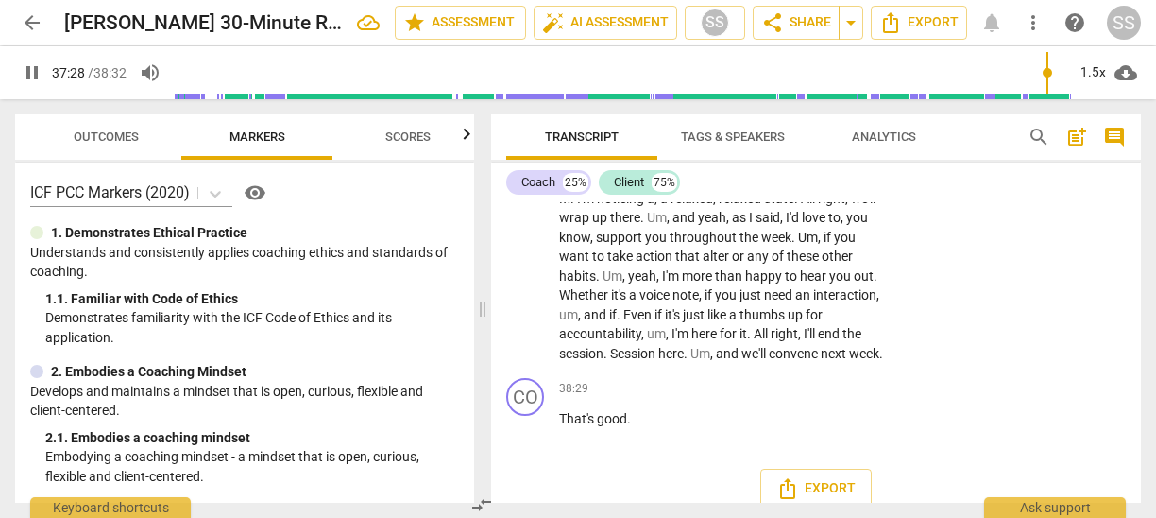
scroll to position [12426, 0]
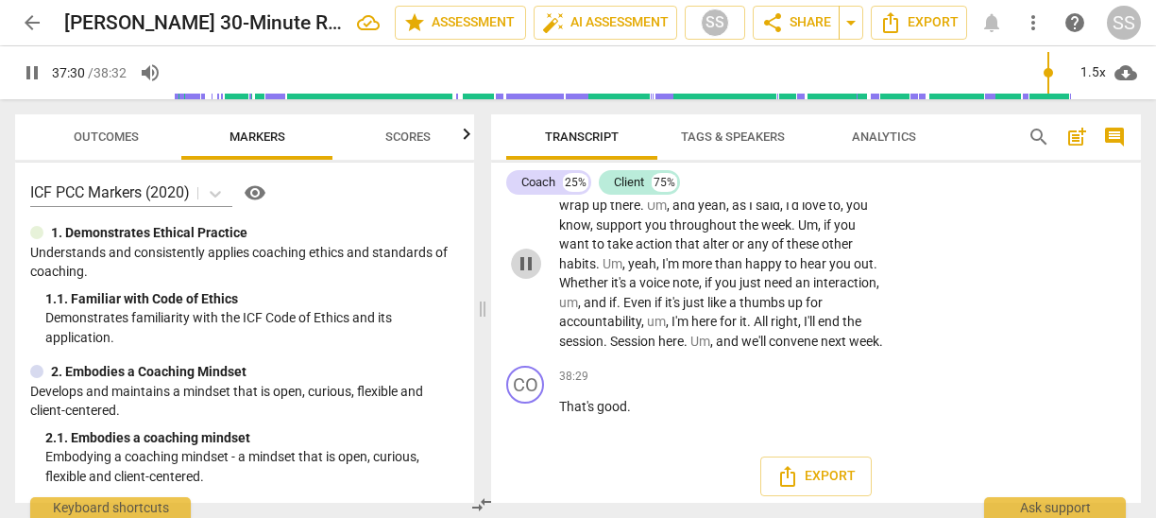
click at [531, 275] on span "pause" at bounding box center [526, 263] width 23 height 23
click at [529, 183] on div "CL" at bounding box center [525, 164] width 38 height 38
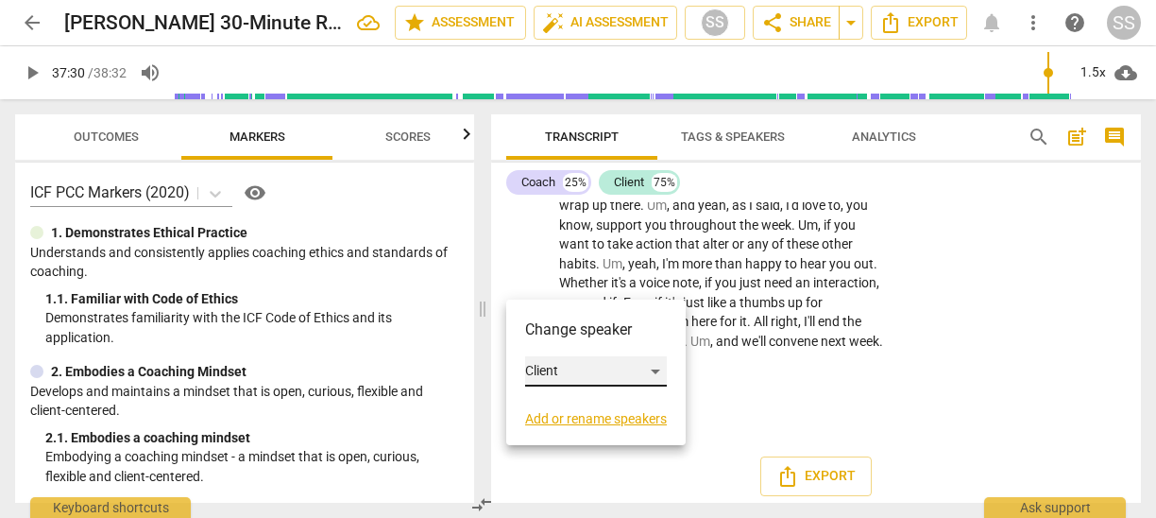
click at [563, 371] on div "Client" at bounding box center [596, 371] width 142 height 30
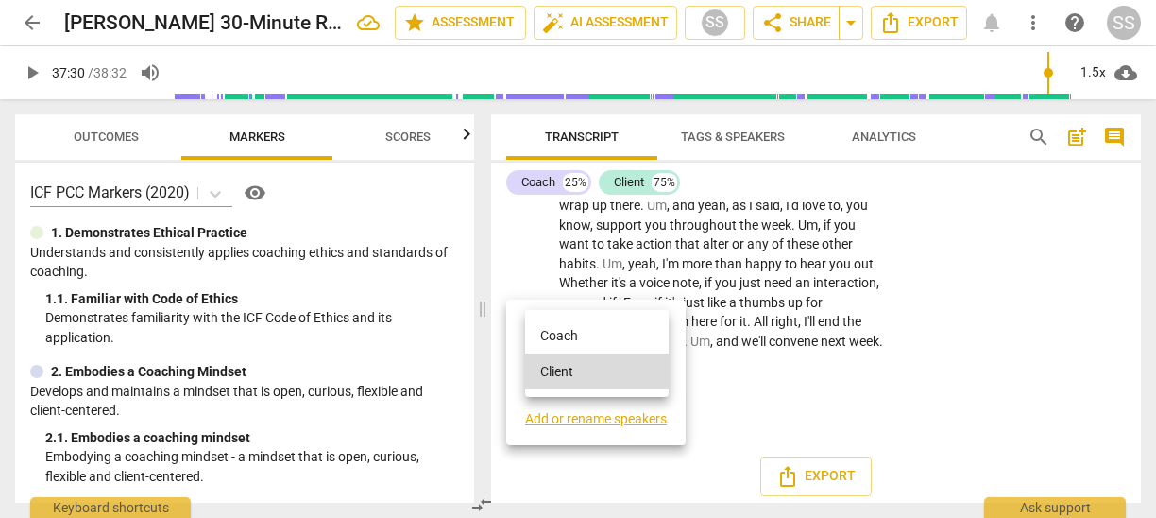
click at [566, 335] on li "Coach" at bounding box center [597, 335] width 144 height 36
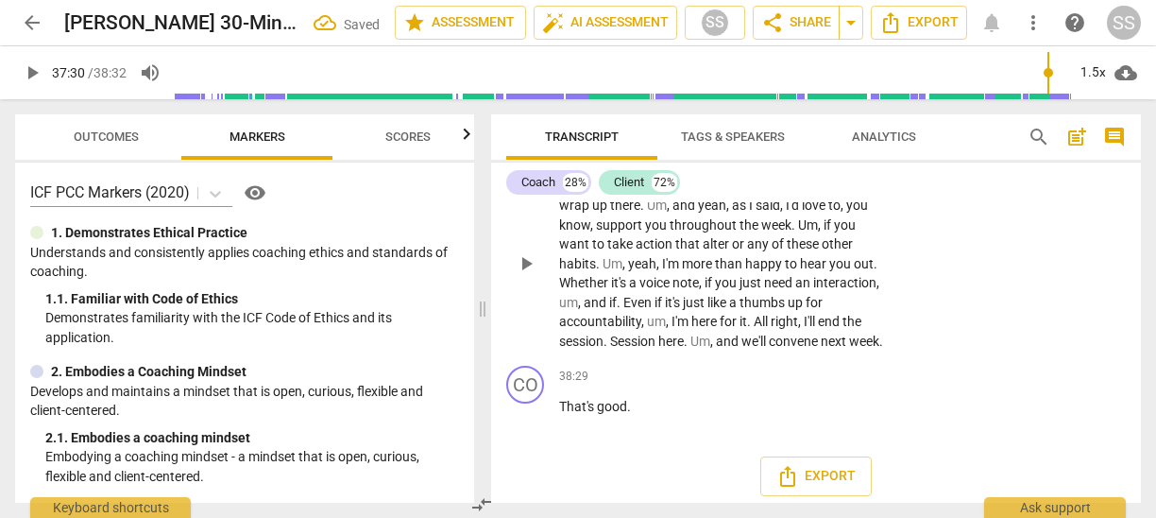
click at [528, 275] on span "play_arrow" at bounding box center [526, 263] width 23 height 23
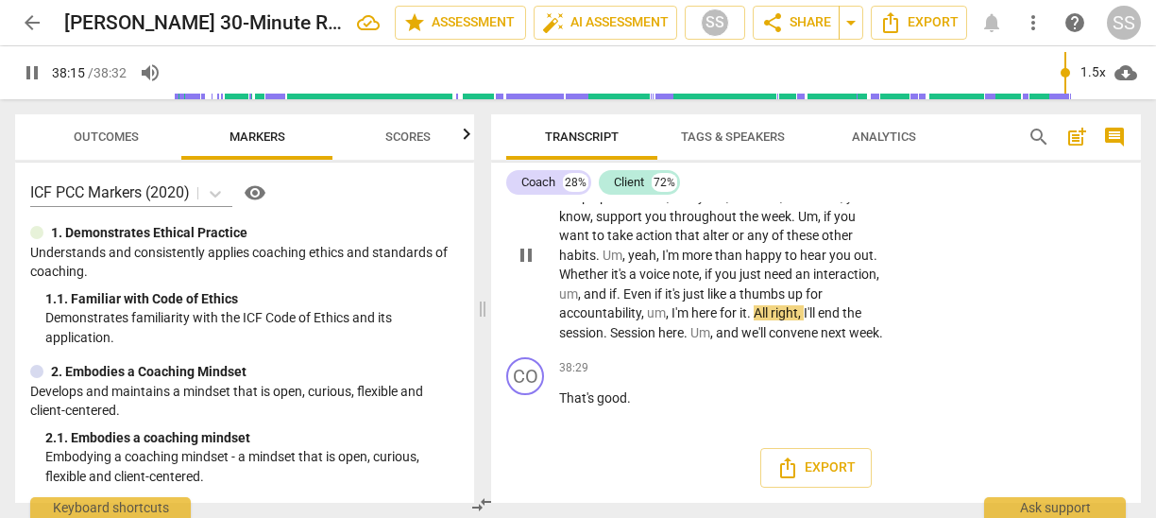
scroll to position [12565, 0]
click at [526, 405] on span "pause" at bounding box center [526, 407] width 23 height 23
click at [520, 261] on span "play_arrow" at bounding box center [526, 255] width 23 height 23
click at [521, 247] on span "pause" at bounding box center [526, 255] width 23 height 23
type input "2309"
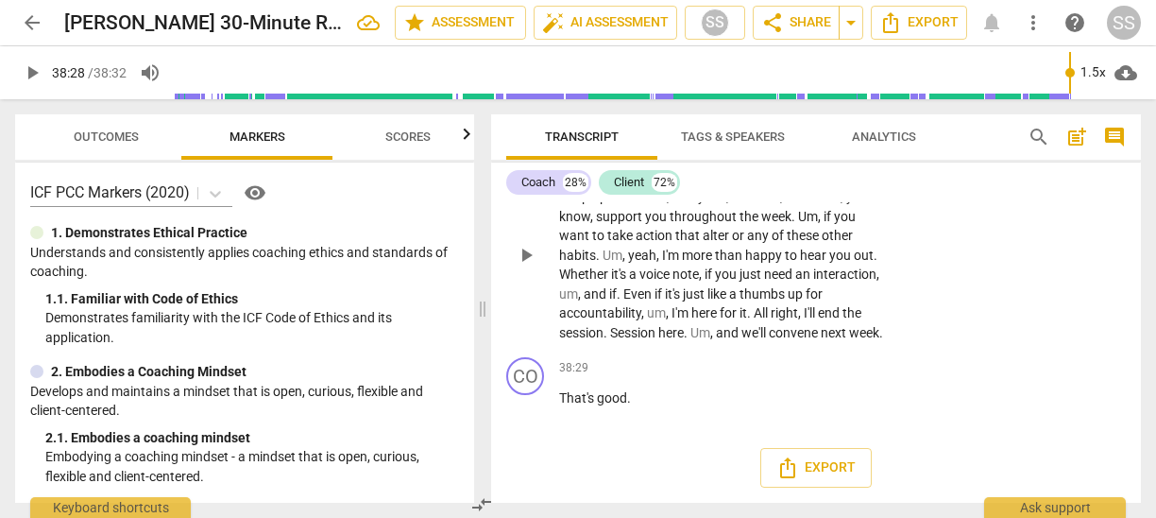
scroll to position [12462, 0]
click at [808, 156] on p "Add competency" at bounding box center [831, 147] width 90 height 17
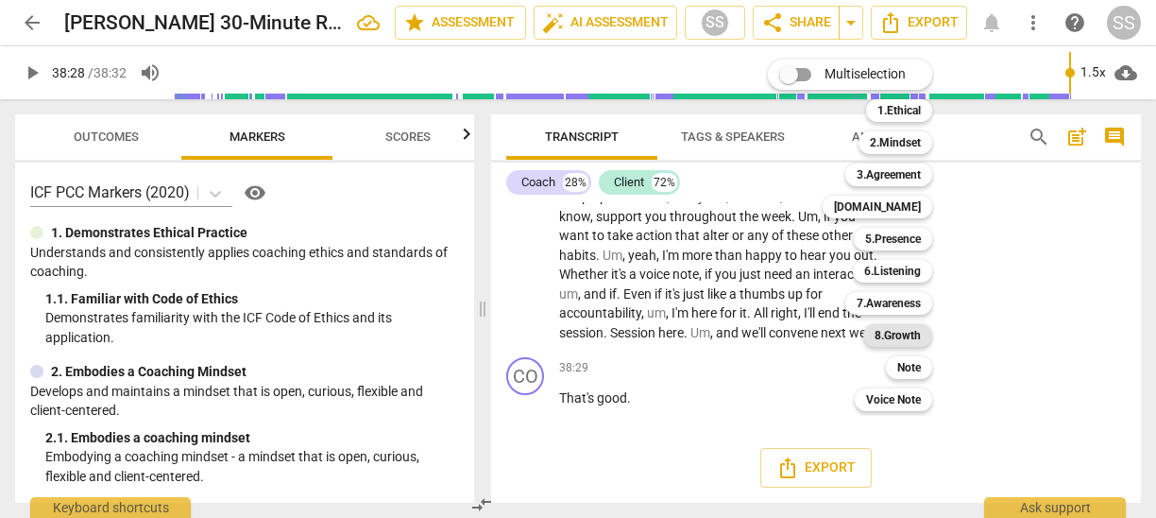
click at [897, 325] on b "8.Growth" at bounding box center [898, 335] width 46 height 23
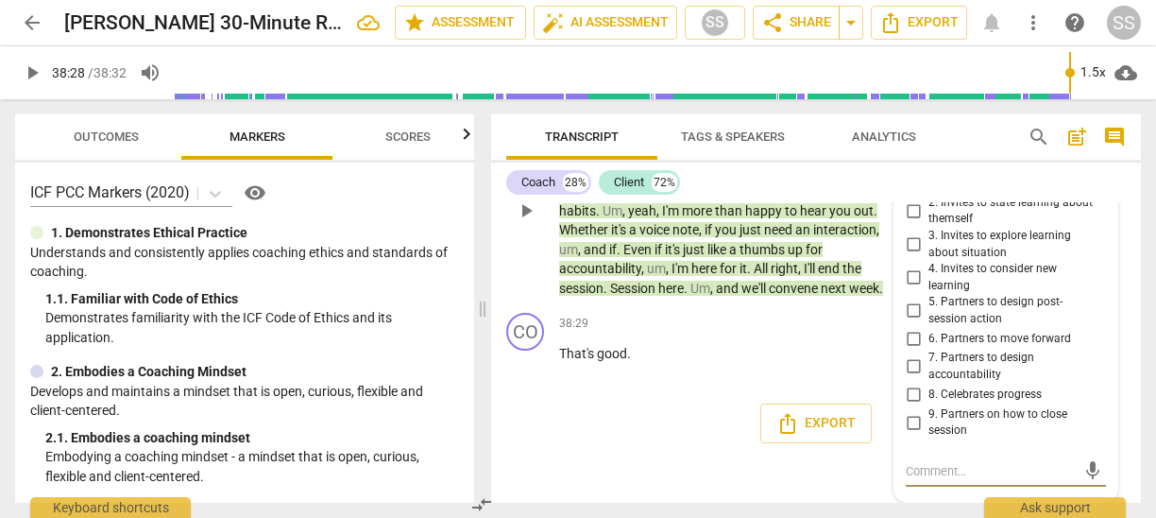
scroll to position [12594, 0]
click at [912, 305] on input "5. Partners to design post-session action" at bounding box center [913, 310] width 30 height 23
checkbox input "true"
